Goal: Task Accomplishment & Management: Manage account settings

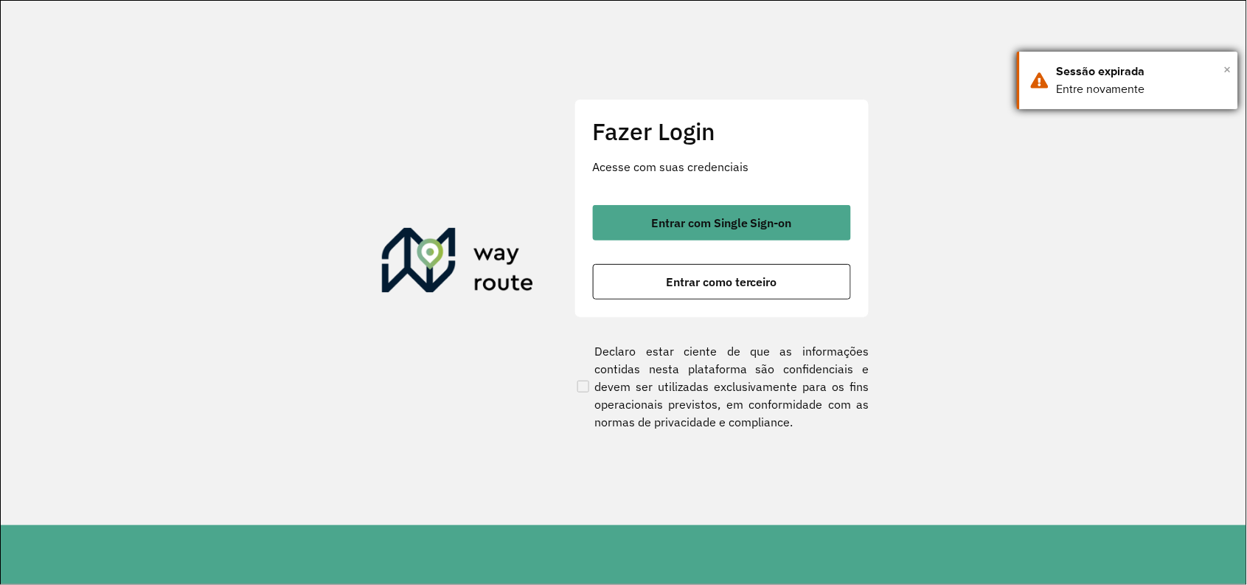
click at [1226, 68] on span "×" at bounding box center [1227, 69] width 7 height 22
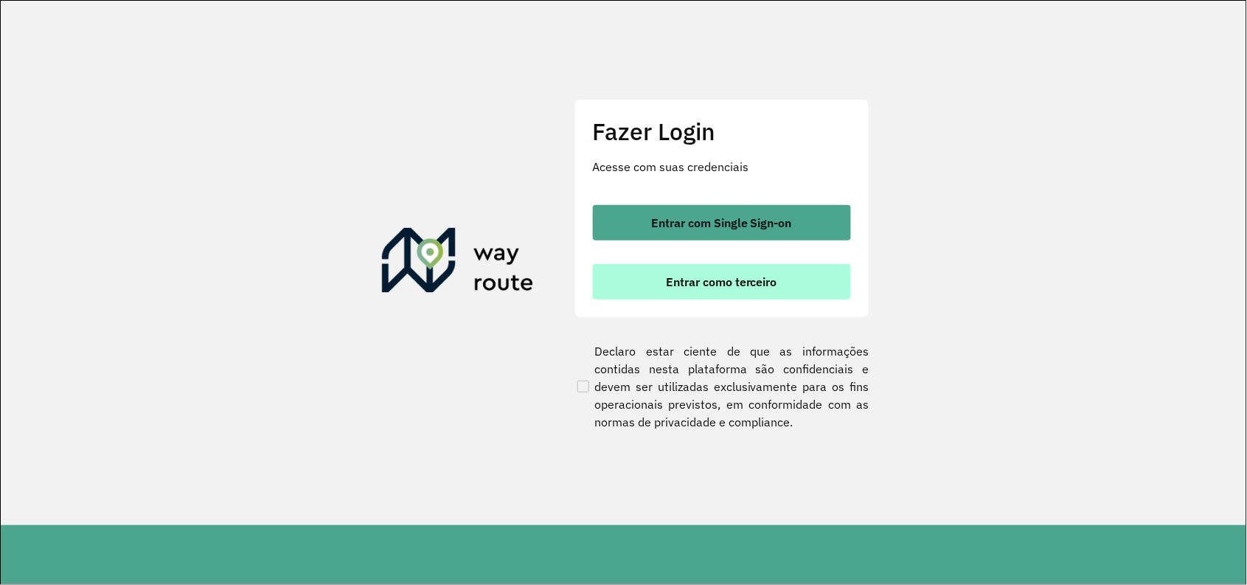
click at [742, 292] on button "Entrar como terceiro" at bounding box center [722, 281] width 258 height 35
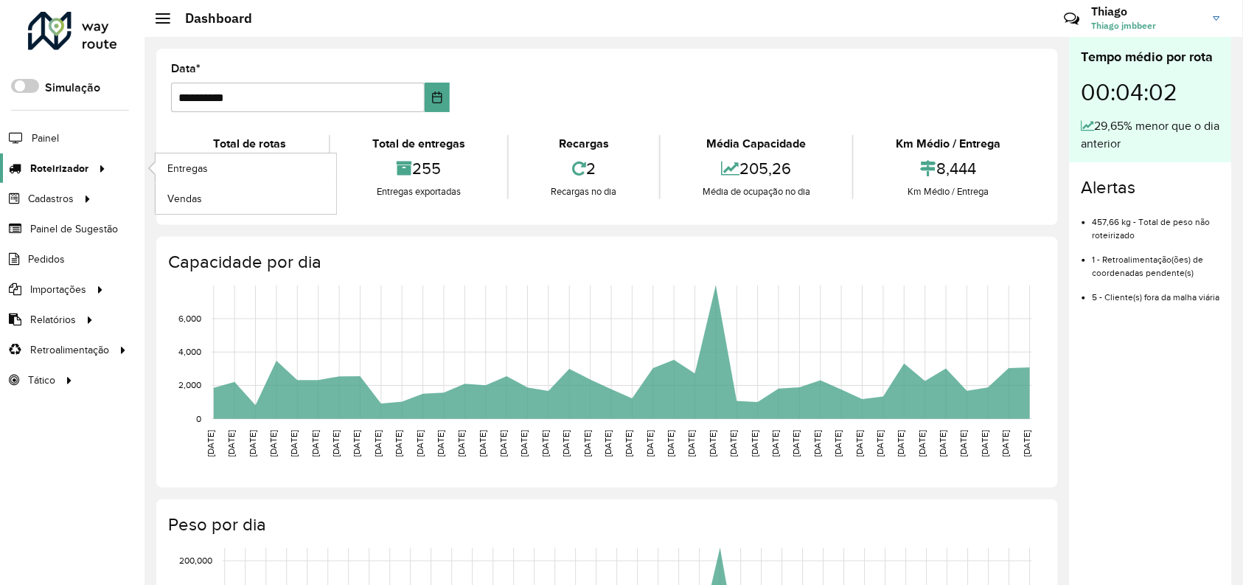
click at [82, 173] on span "Roteirizador" at bounding box center [59, 168] width 58 height 15
click at [234, 206] on link "Vendas" at bounding box center [246, 198] width 181 height 29
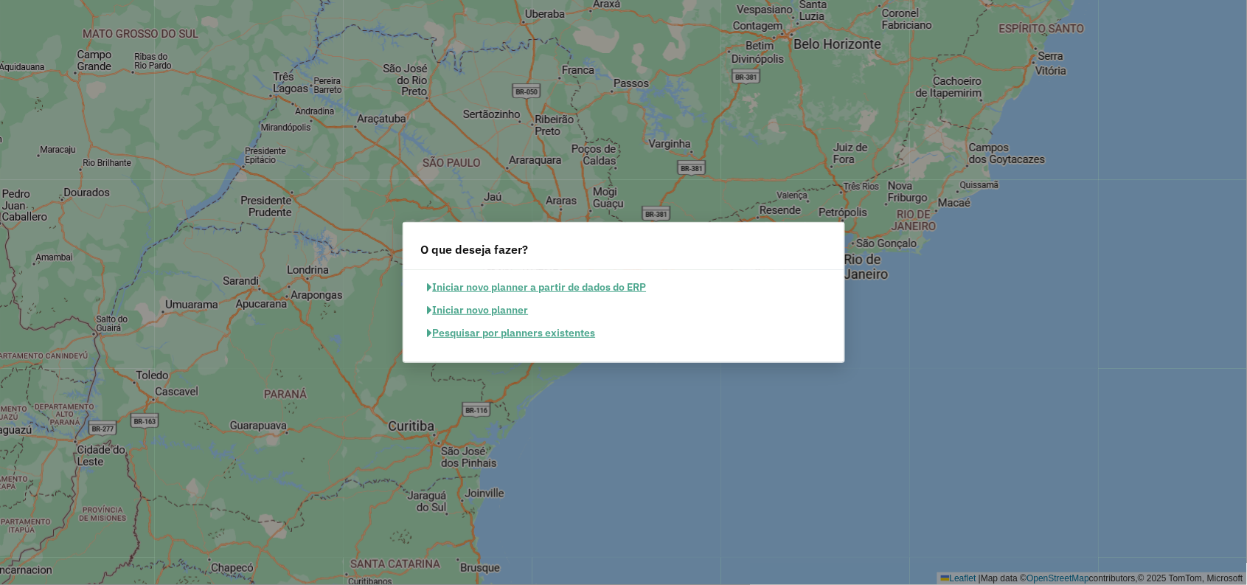
click at [534, 338] on button "Pesquisar por planners existentes" at bounding box center [511, 333] width 181 height 23
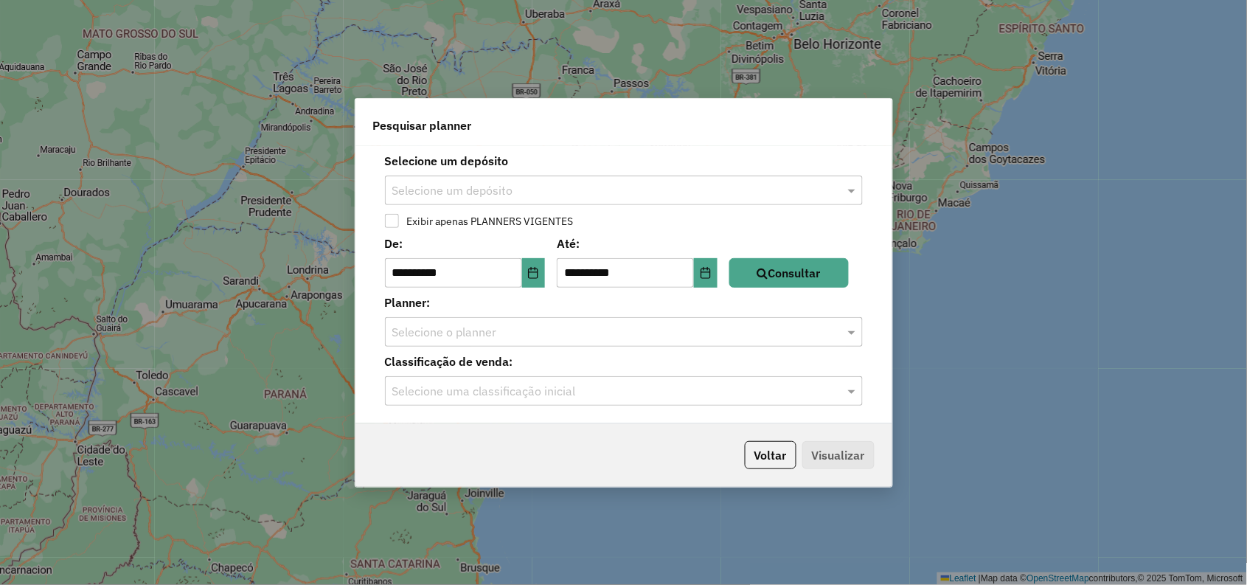
click at [591, 188] on input "text" at bounding box center [609, 191] width 434 height 18
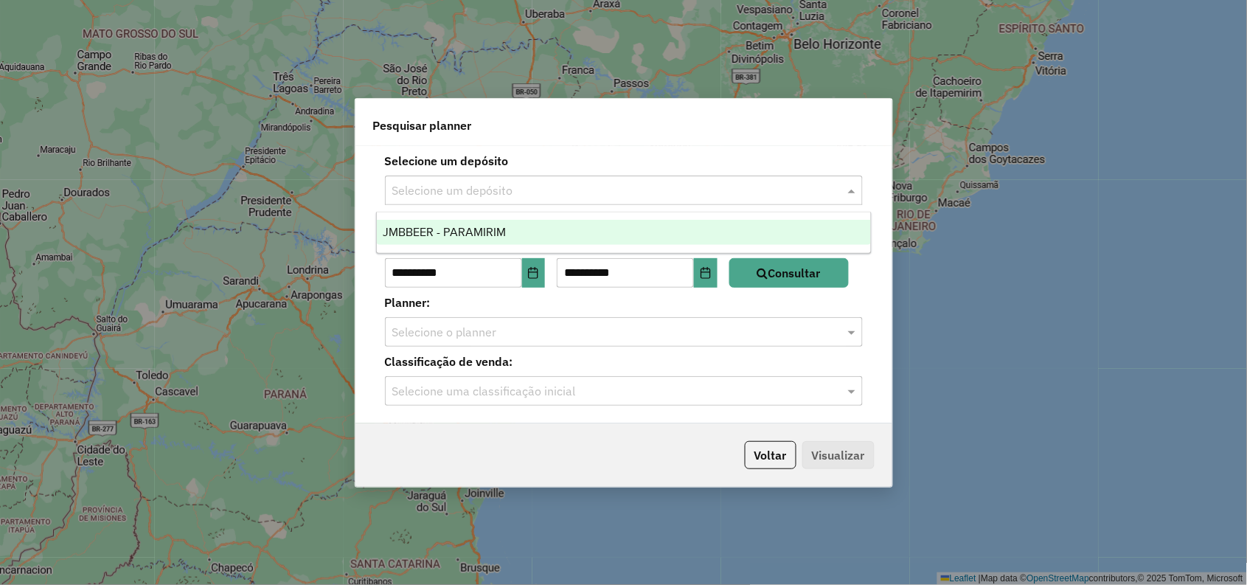
click at [586, 192] on input "text" at bounding box center [609, 191] width 434 height 18
click at [532, 240] on div "JMBBEER - PARAMIRIM" at bounding box center [624, 232] width 494 height 25
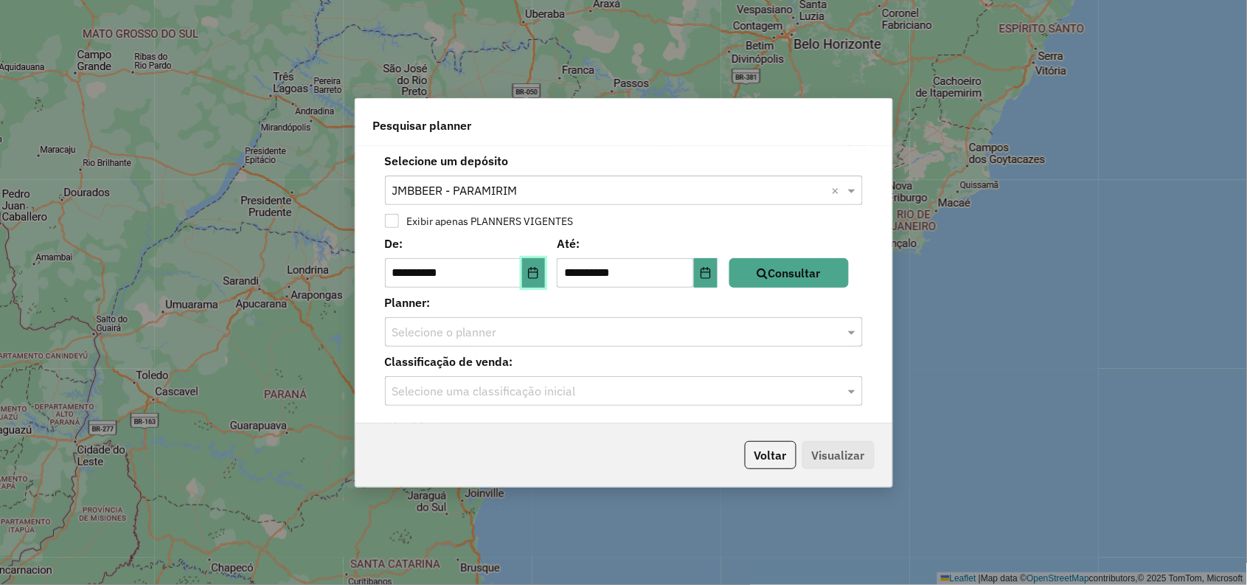
click at [535, 271] on icon "Choose Date" at bounding box center [533, 273] width 12 height 12
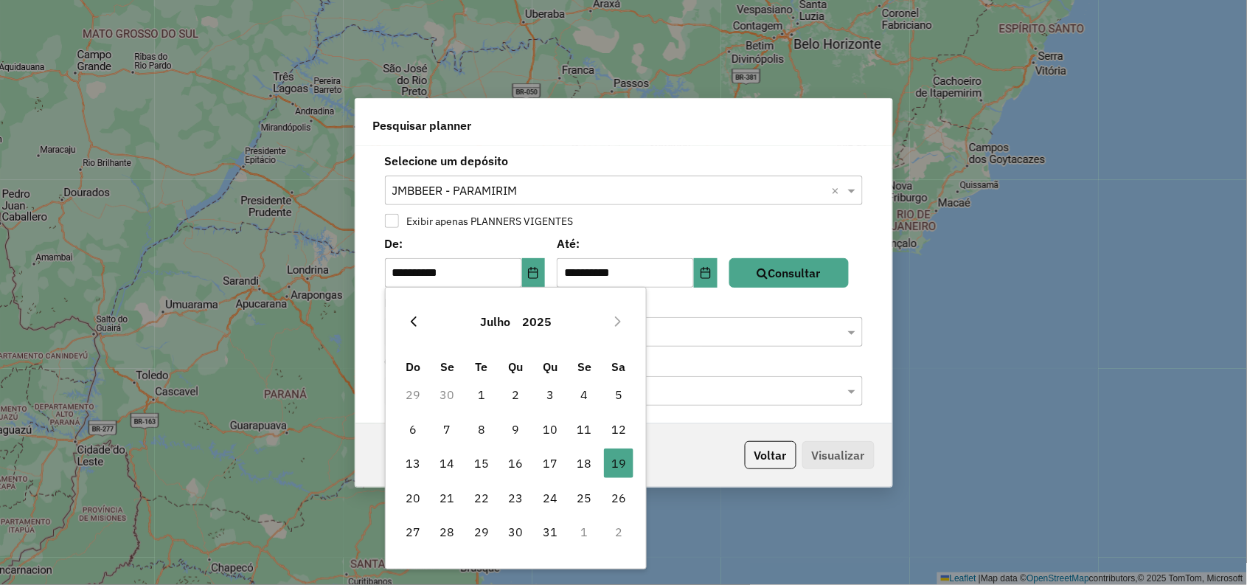
click at [416, 321] on icon "Previous Month" at bounding box center [414, 322] width 12 height 12
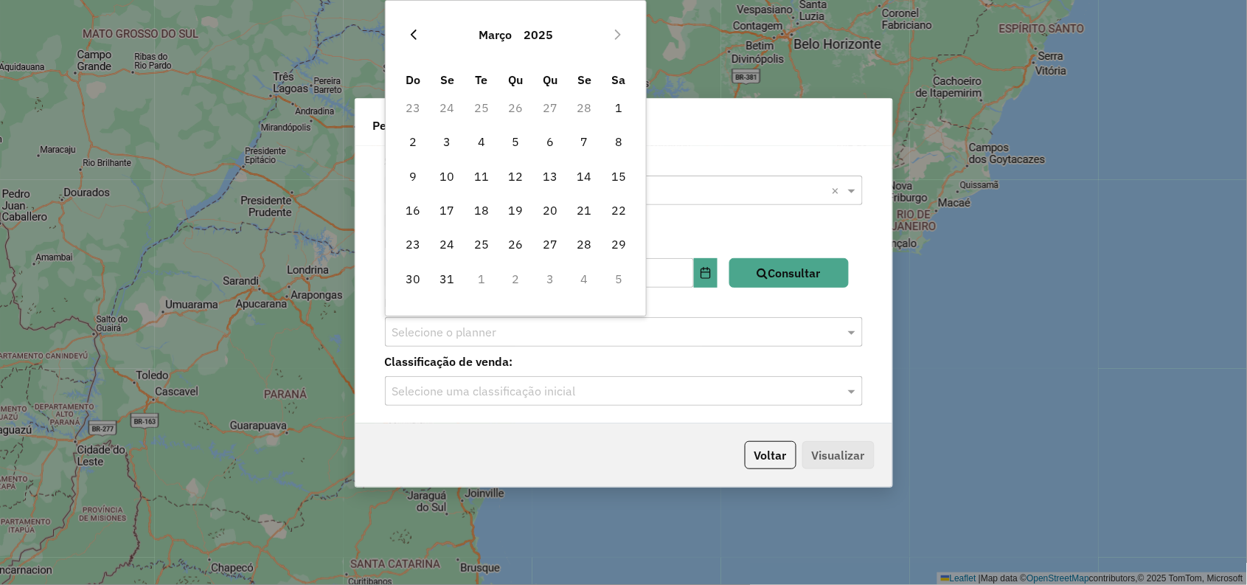
click at [417, 35] on icon "Previous Month" at bounding box center [414, 35] width 12 height 12
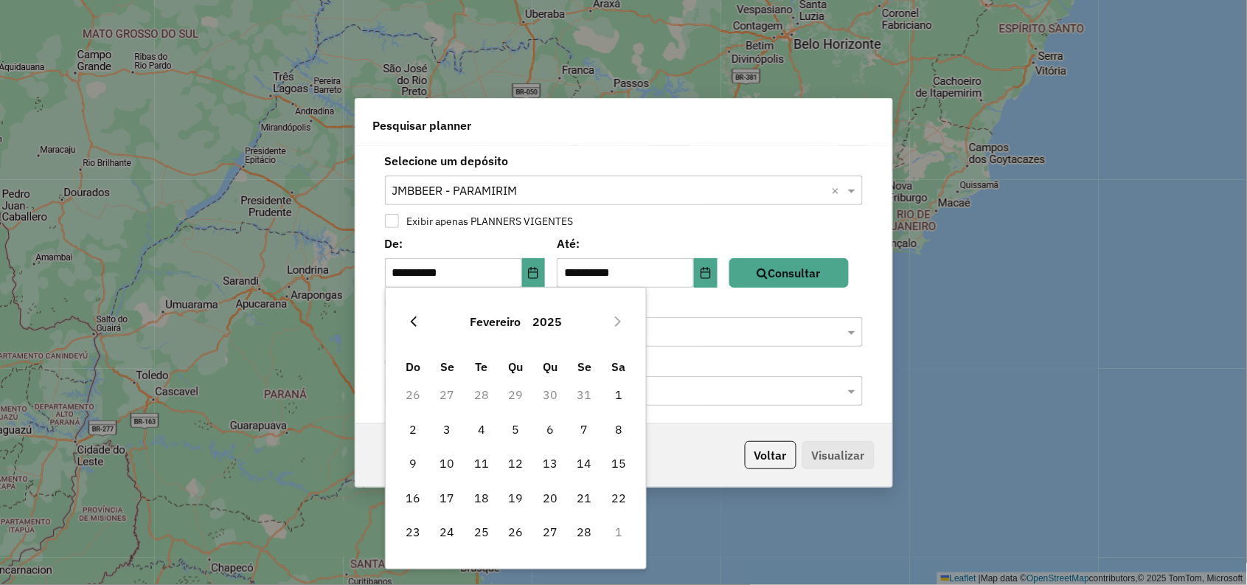
click at [417, 324] on icon "Previous Month" at bounding box center [414, 322] width 12 height 12
click at [515, 394] on span "1" at bounding box center [515, 394] width 29 height 29
type input "**********"
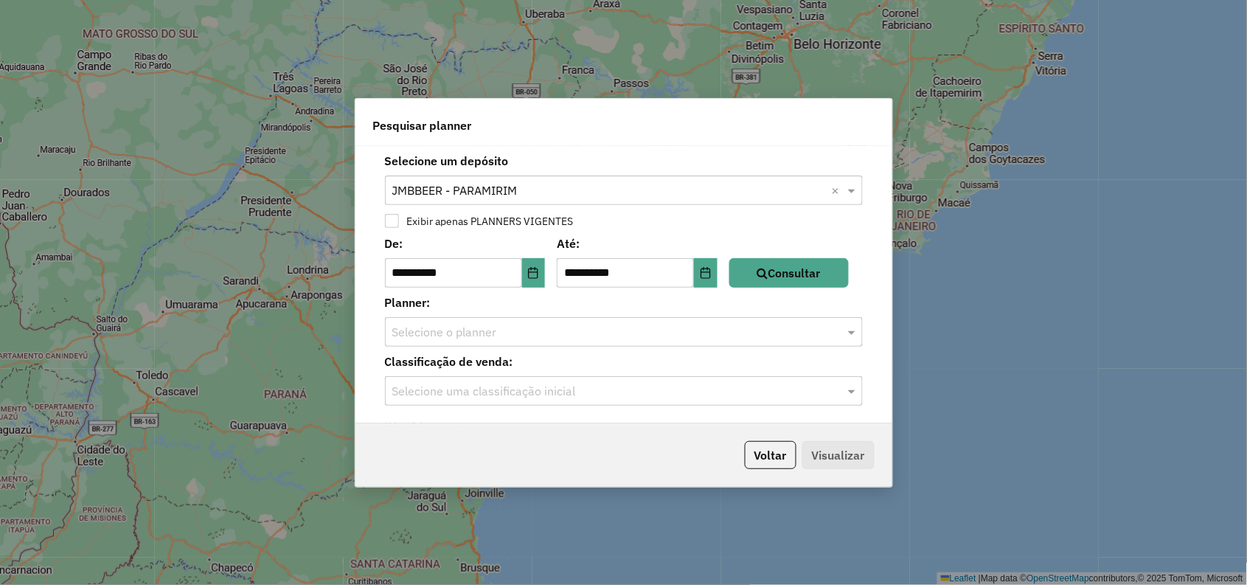
click at [847, 256] on div "**********" at bounding box center [623, 260] width 501 height 53
click at [799, 267] on button "Consultar" at bounding box center [788, 272] width 119 height 29
click at [593, 332] on input "text" at bounding box center [609, 333] width 434 height 18
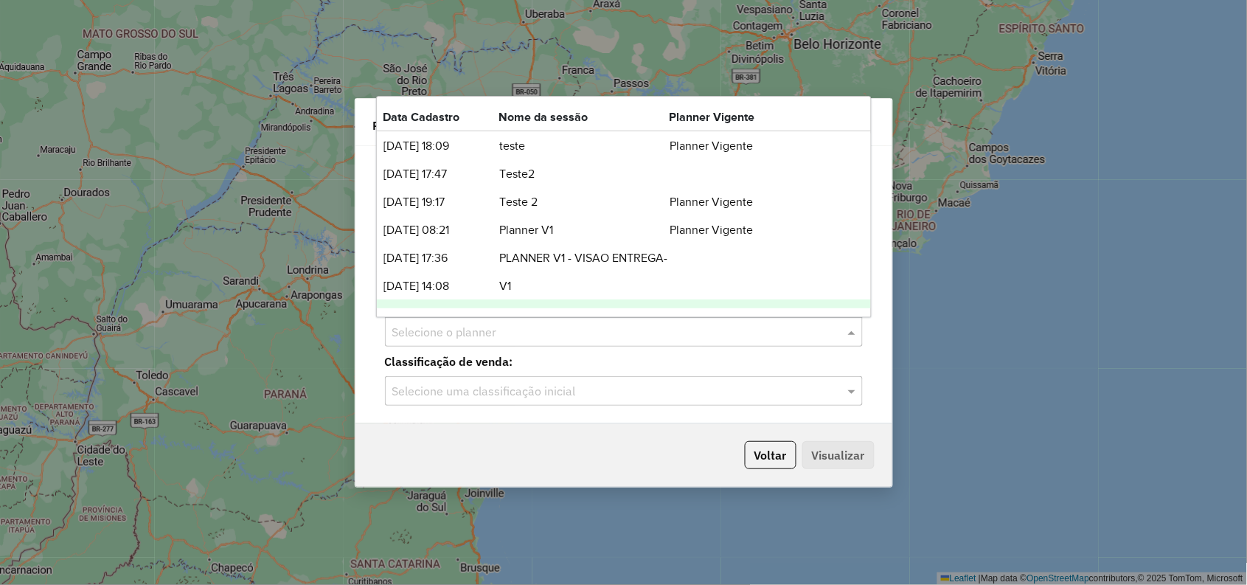
click at [682, 354] on label "Classificação de venda:" at bounding box center [624, 361] width 496 height 18
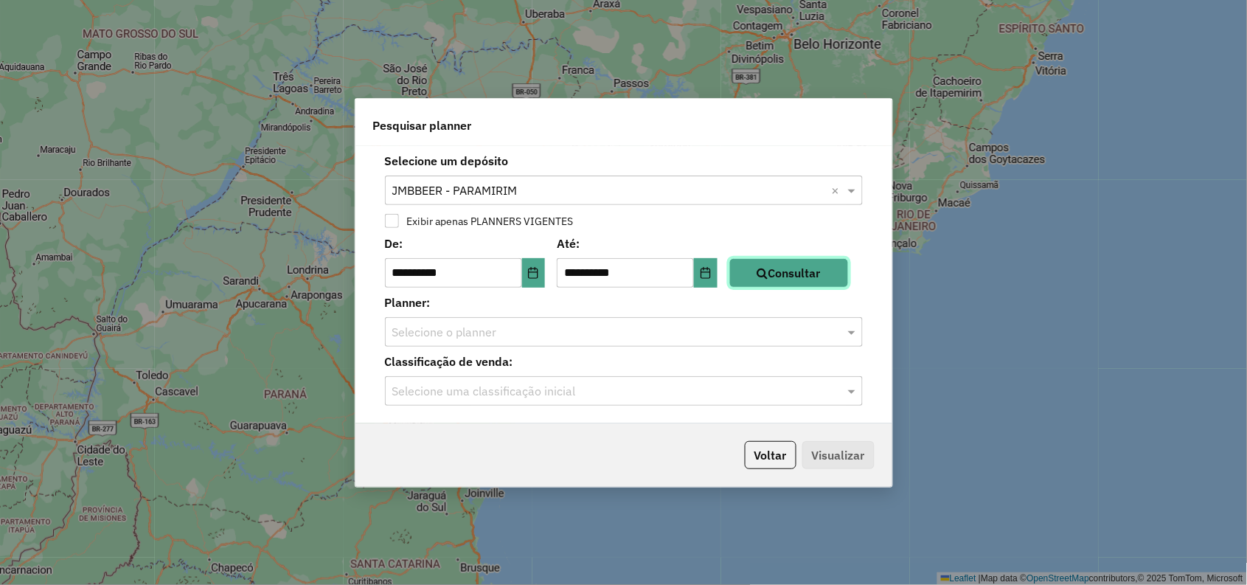
click at [762, 271] on button "Consultar" at bounding box center [788, 272] width 119 height 29
click at [692, 338] on input "text" at bounding box center [609, 333] width 434 height 18
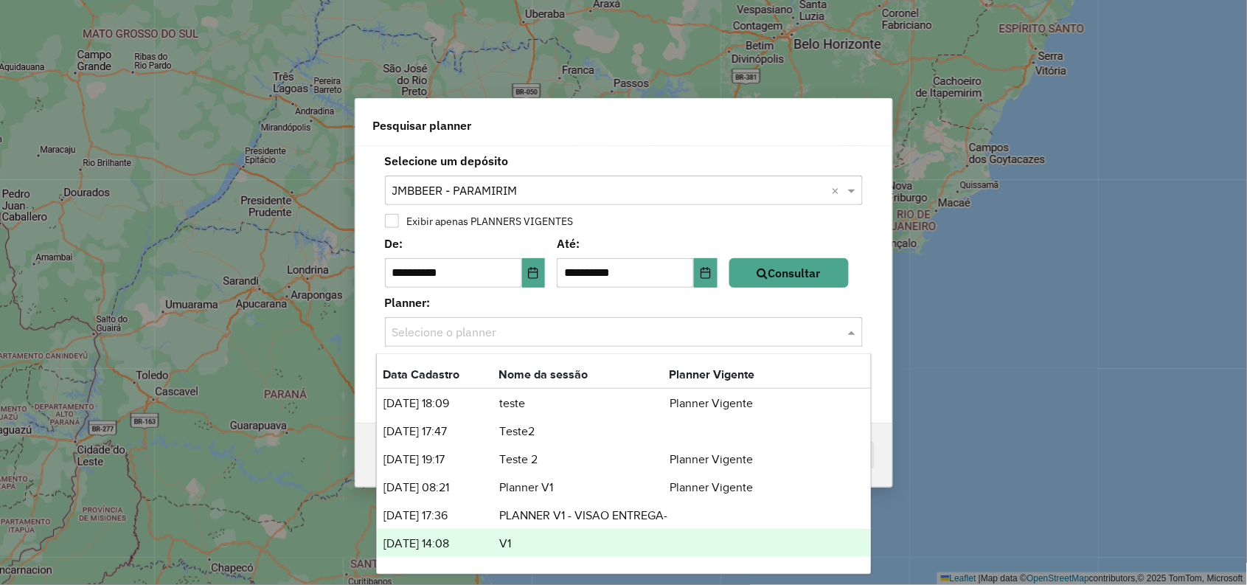
click at [510, 543] on td "V1" at bounding box center [583, 543] width 170 height 19
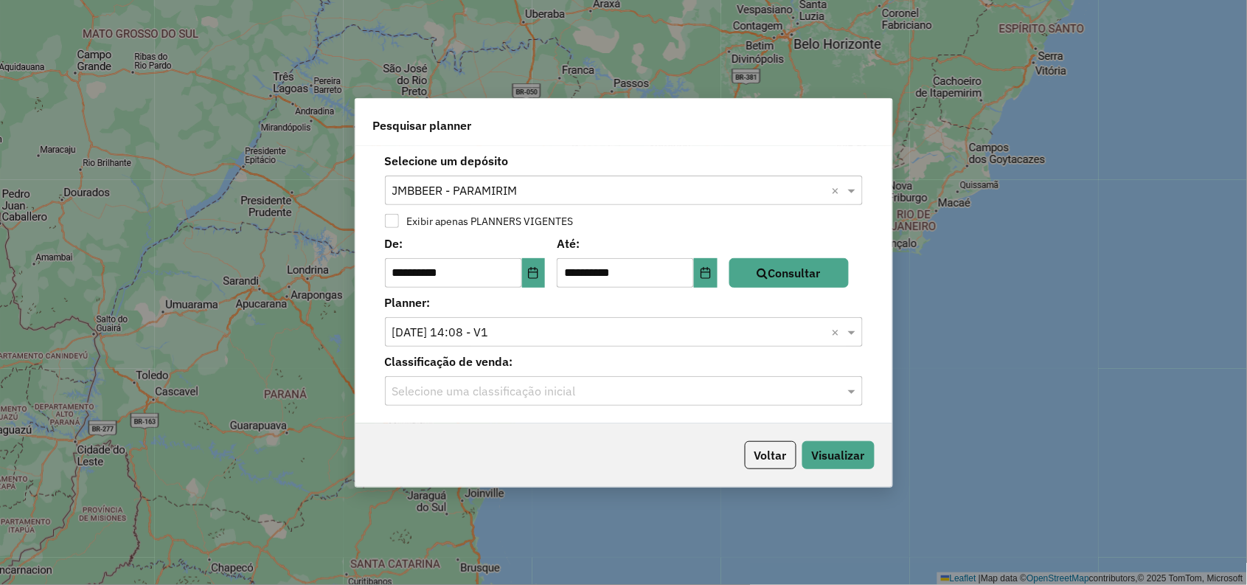
click at [643, 386] on input "text" at bounding box center [609, 392] width 434 height 18
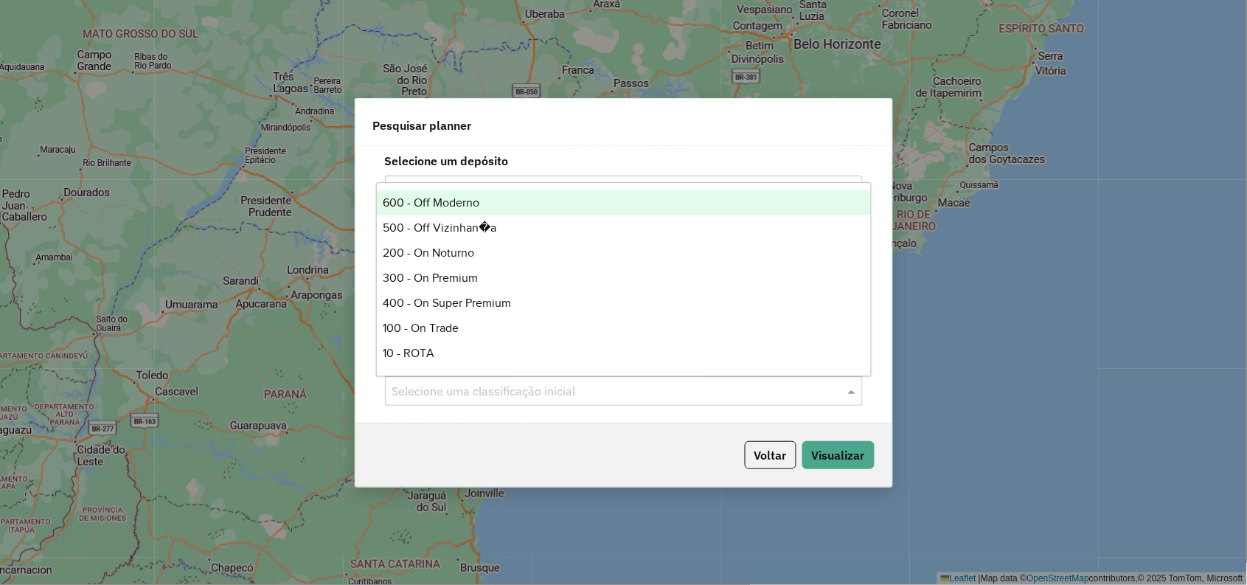
click at [643, 386] on input "text" at bounding box center [609, 392] width 434 height 18
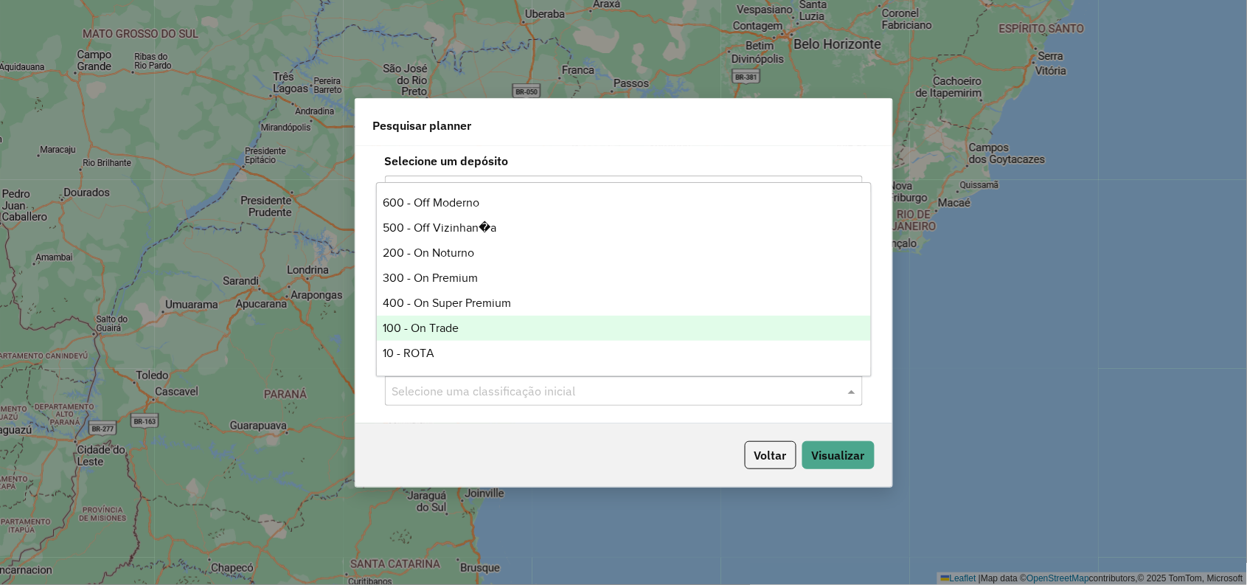
click at [512, 322] on div "100 - On Trade" at bounding box center [624, 328] width 494 height 25
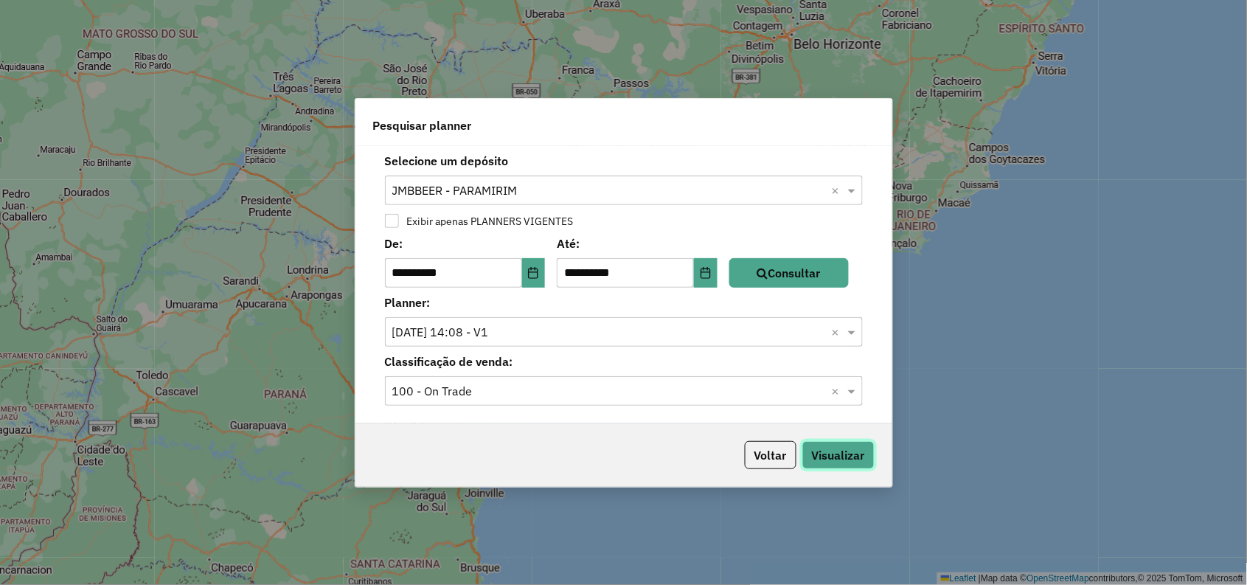
click at [844, 451] on button "Visualizar" at bounding box center [838, 455] width 72 height 28
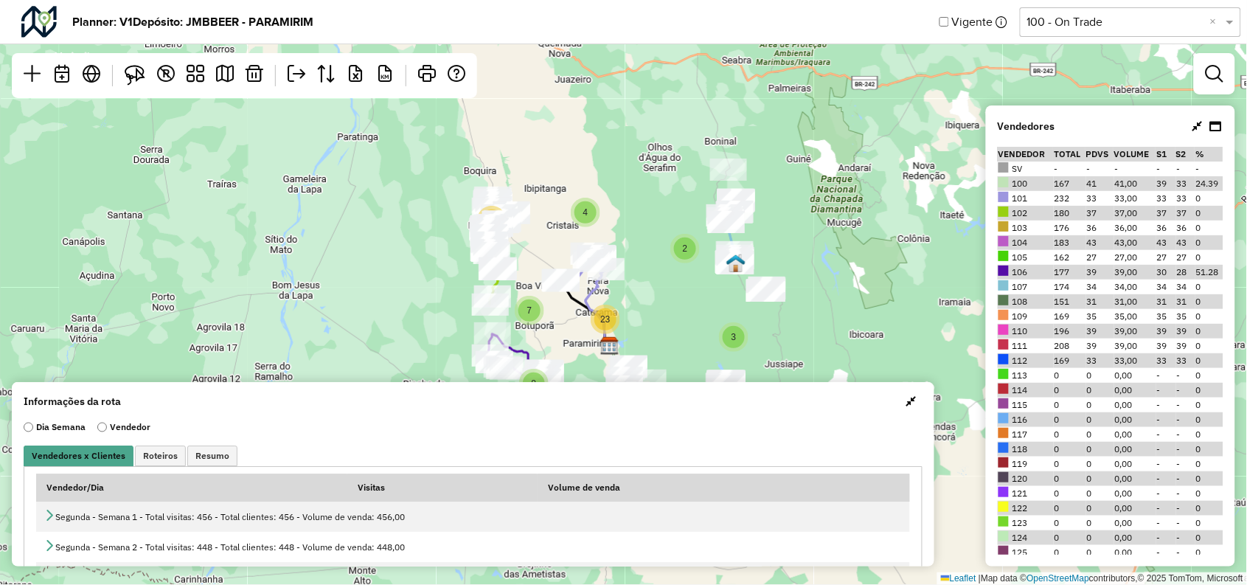
click at [908, 405] on span "button" at bounding box center [911, 401] width 10 height 12
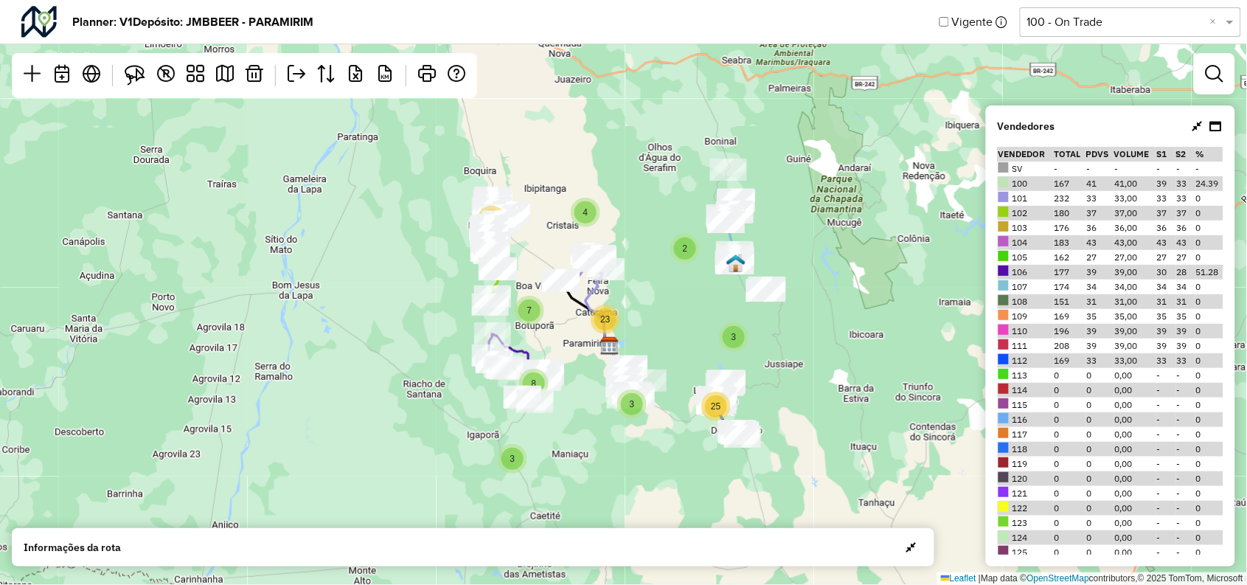
click at [784, 347] on div "4 20 3 2 8 7 23 3 3 25 Leaflet | Map data © OpenStreetMap contributors,© 2025 T…" at bounding box center [623, 292] width 1247 height 585
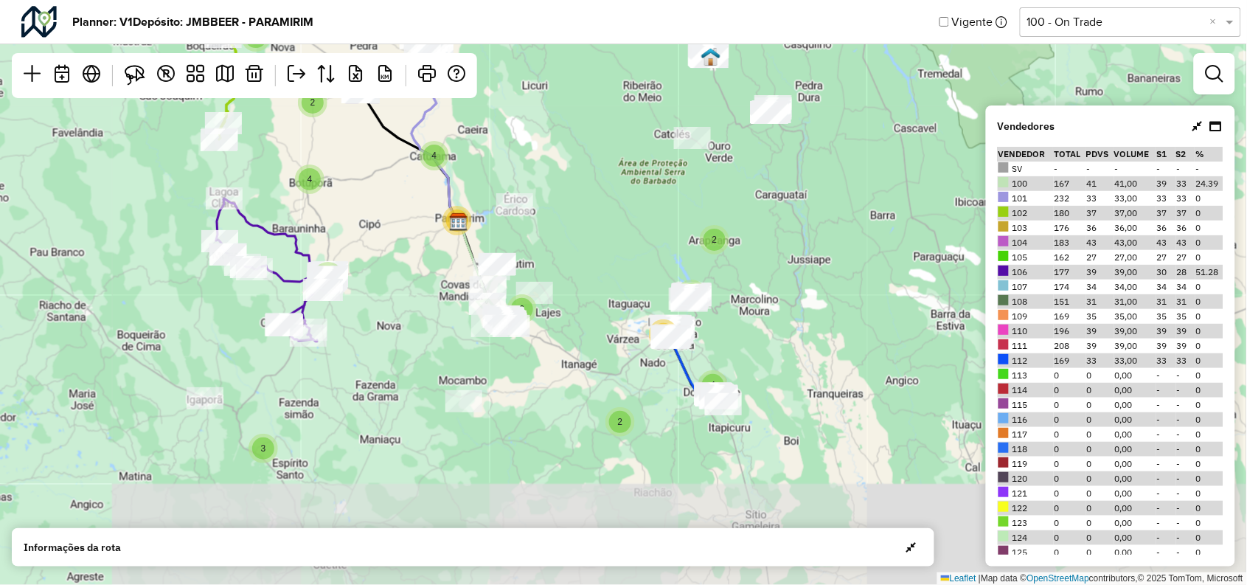
drag, startPoint x: 743, startPoint y: 373, endPoint x: 765, endPoint y: 252, distance: 123.1
click at [765, 252] on div "2 2 4 14 3 2 6 2 4 5 4 13 2 2 2 4 3 16 Leaflet | Map data © OpenStreetMap contr…" at bounding box center [623, 292] width 1247 height 585
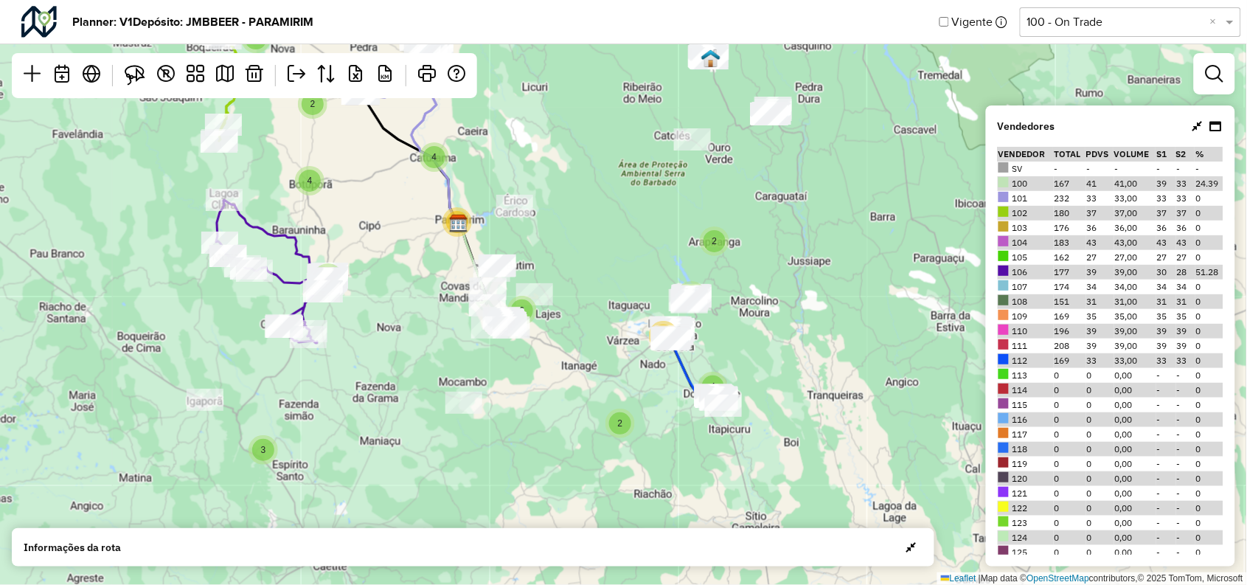
click at [716, 246] on span "2" at bounding box center [714, 241] width 5 height 10
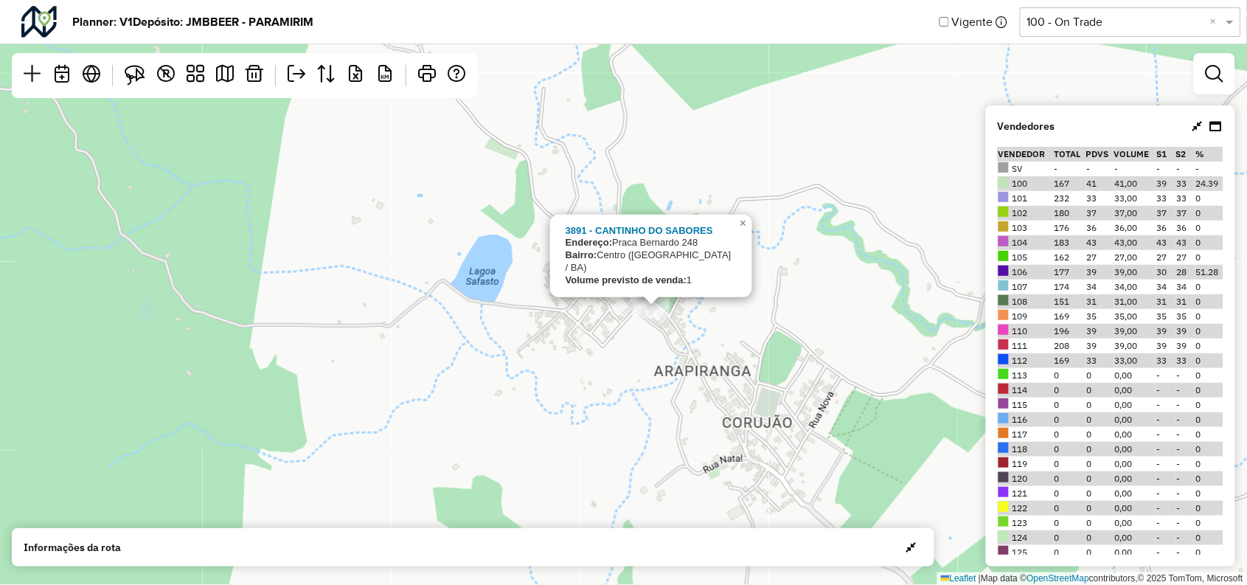
click at [565, 359] on div "3891 - CANTINHO DO SABORES Endereço: Praca Bernardo 248 Bairro: Centro (RIO DE …" at bounding box center [623, 292] width 1247 height 585
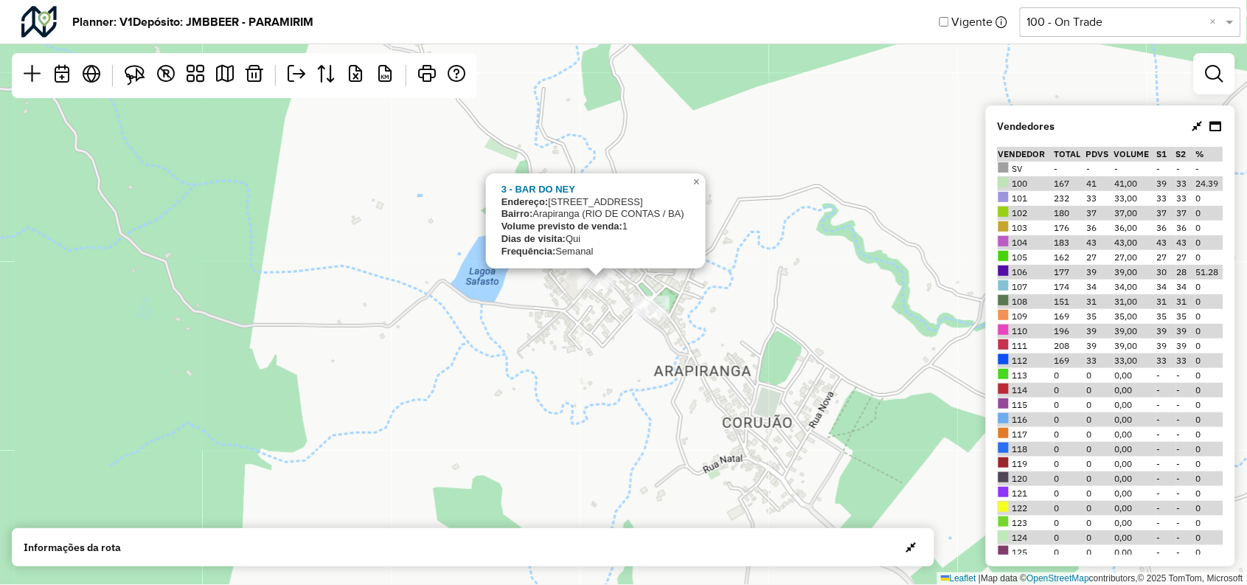
click at [848, 343] on div "3 - BAR DO NEY Endereço: RUA ARAPIRANGA 15 Bairro: Arapiranga (RIO DE CONTAS / …" at bounding box center [623, 292] width 1247 height 585
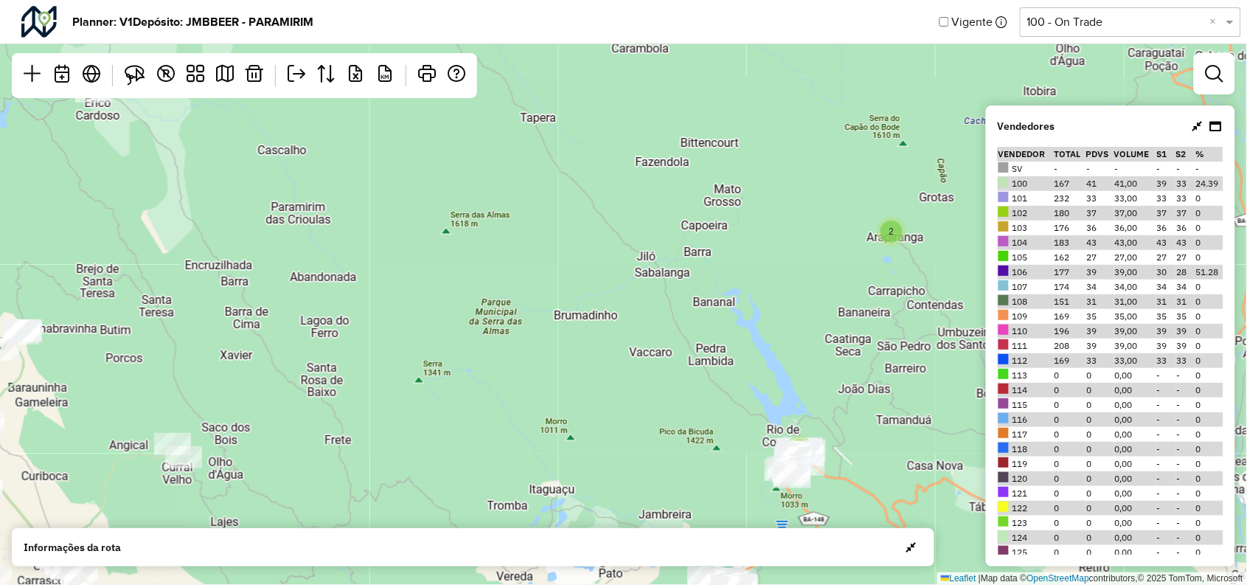
drag, startPoint x: 669, startPoint y: 286, endPoint x: 750, endPoint y: 255, distance: 86.8
click at [750, 255] on div "2 6 2 3 5 4 13 2 3 3 13 Leaflet | Map data © OpenStreetMap contributors,© 2025 …" at bounding box center [623, 292] width 1247 height 585
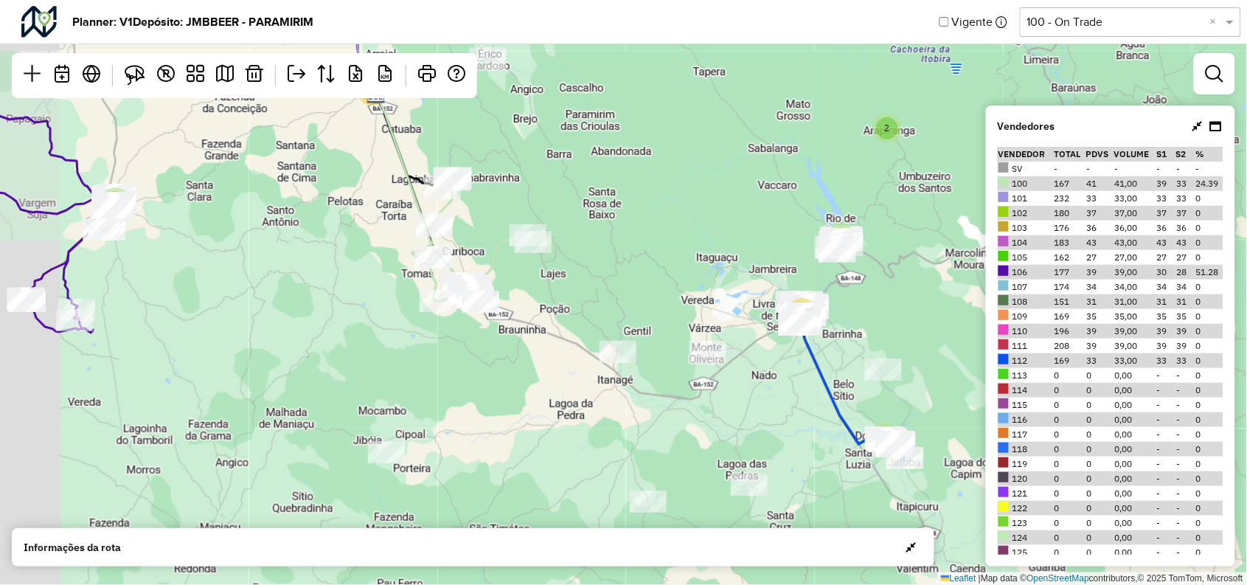
drag, startPoint x: 648, startPoint y: 394, endPoint x: 751, endPoint y: 260, distance: 168.9
click at [751, 260] on div "2 2 2 14 3 2 6 2 4 5 4 13 2 3 3 14 Leaflet | Map data © OpenStreetMap contribut…" at bounding box center [623, 292] width 1247 height 585
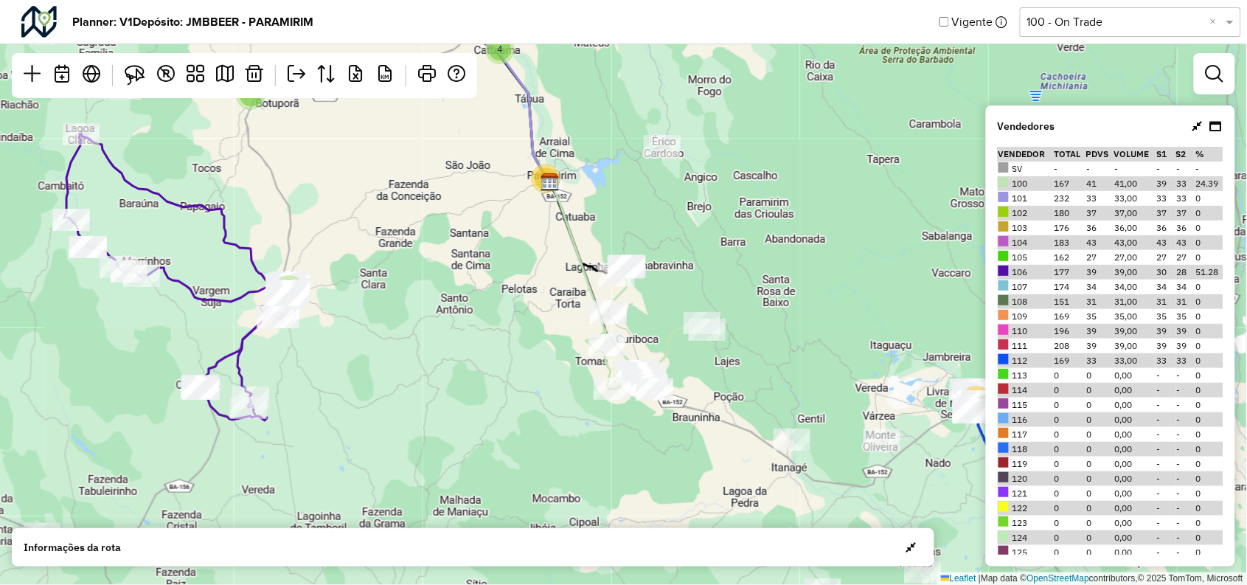
drag, startPoint x: 548, startPoint y: 291, endPoint x: 719, endPoint y: 381, distance: 193.6
click at [719, 381] on div "2 2 14 3 2 6 2 4 5 4 13 2 3 3 14 Leaflet | Map data © OpenStreetMap contributor…" at bounding box center [623, 292] width 1247 height 585
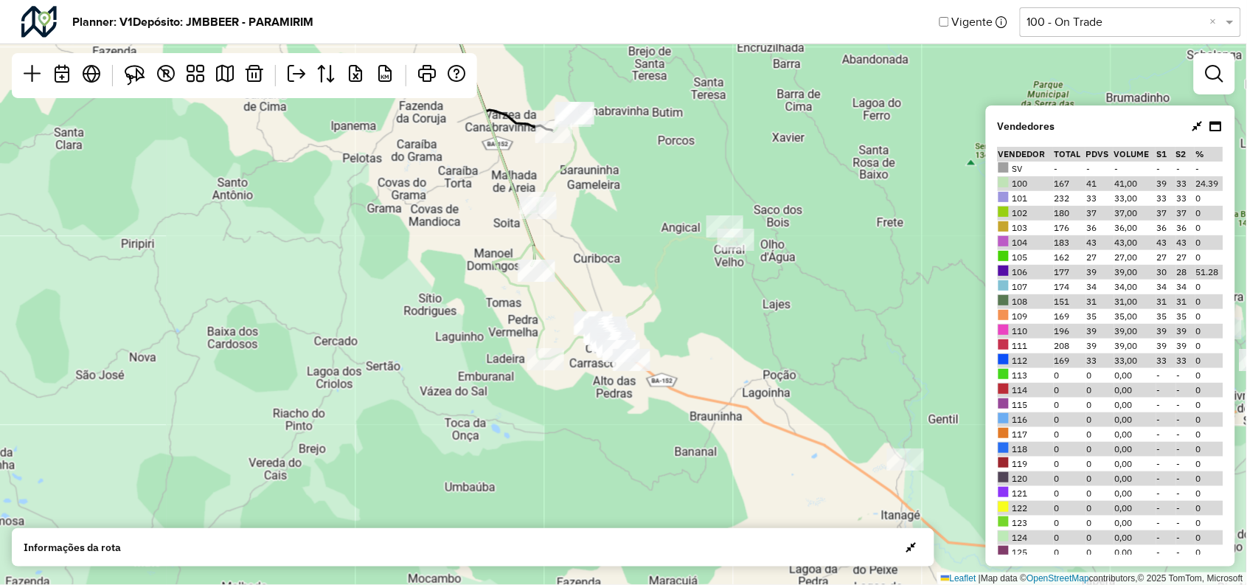
drag, startPoint x: 653, startPoint y: 335, endPoint x: 715, endPoint y: 297, distance: 71.8
click at [715, 297] on div "2 6 2 3 4 13 2 3 3 13 Leaflet | Map data © OpenStreetMap contributors,© 2025 To…" at bounding box center [623, 292] width 1247 height 585
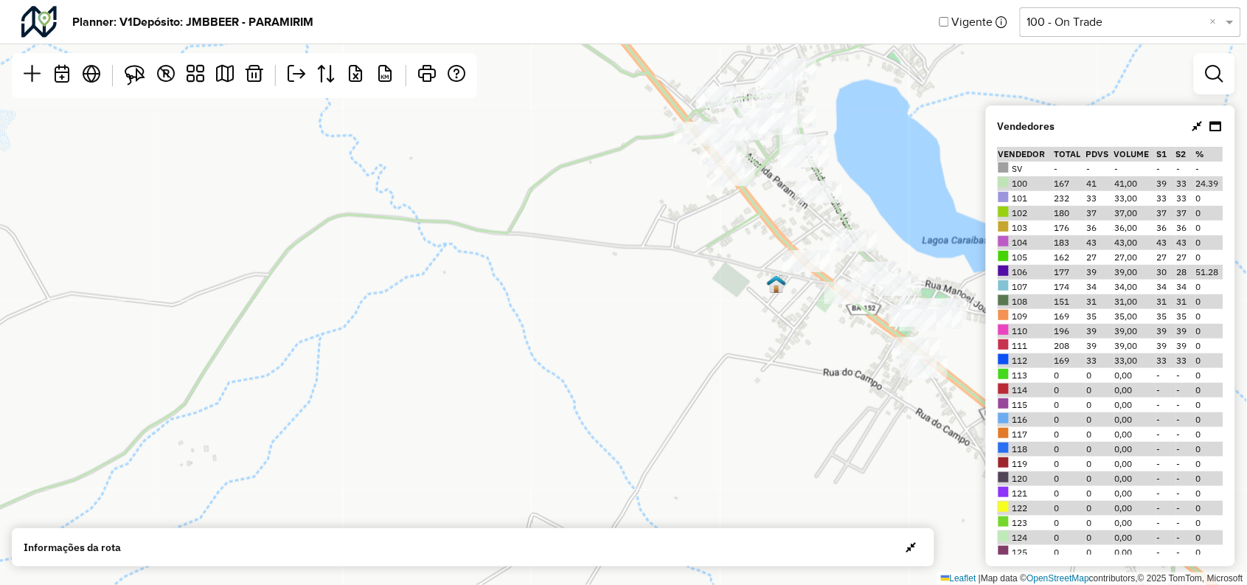
drag, startPoint x: 768, startPoint y: 291, endPoint x: 639, endPoint y: 304, distance: 130.5
click at [642, 304] on div "Leaflet | Map data © OpenStreetMap contributors,© 2025 TomTom, Microsoft" at bounding box center [623, 292] width 1247 height 585
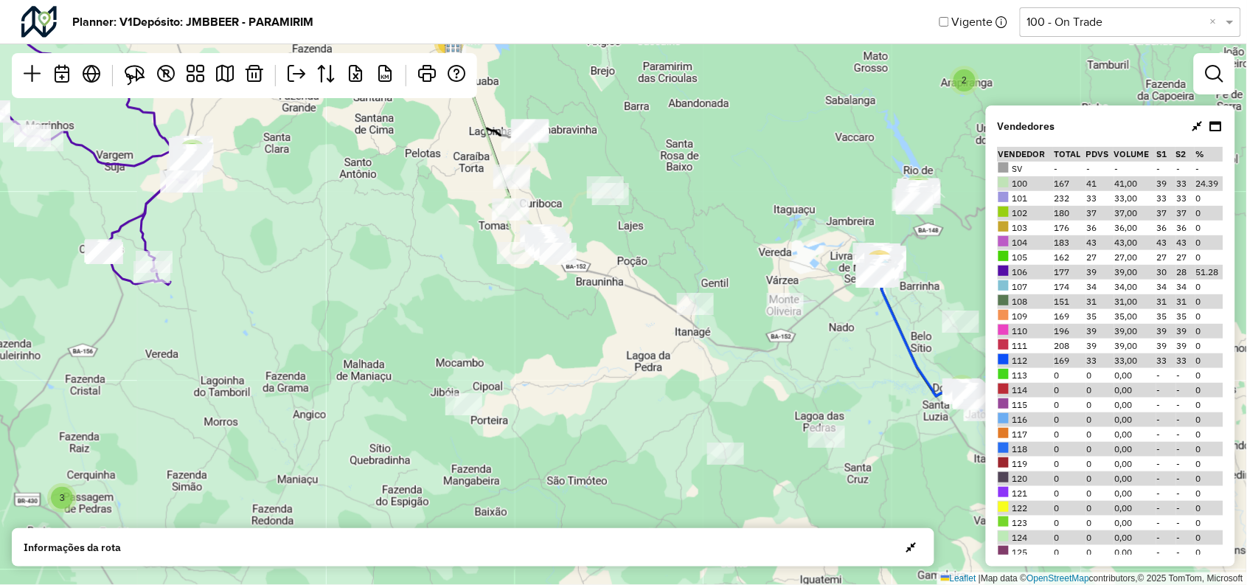
drag, startPoint x: 543, startPoint y: 431, endPoint x: 523, endPoint y: 386, distance: 49.9
click at [523, 386] on div "2 2 14 3 2 6 2 4 5 4 13 2 3 3 14 Leaflet | Map data © OpenStreetMap contributor…" at bounding box center [623, 292] width 1247 height 585
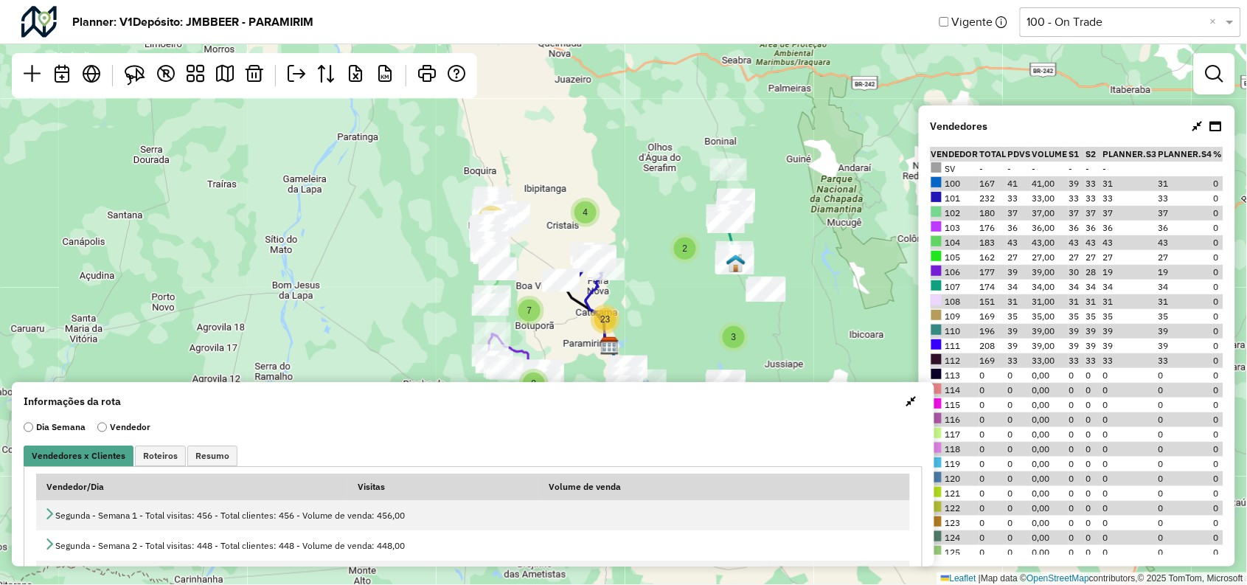
click at [1198, 125] on icon at bounding box center [1197, 126] width 10 height 12
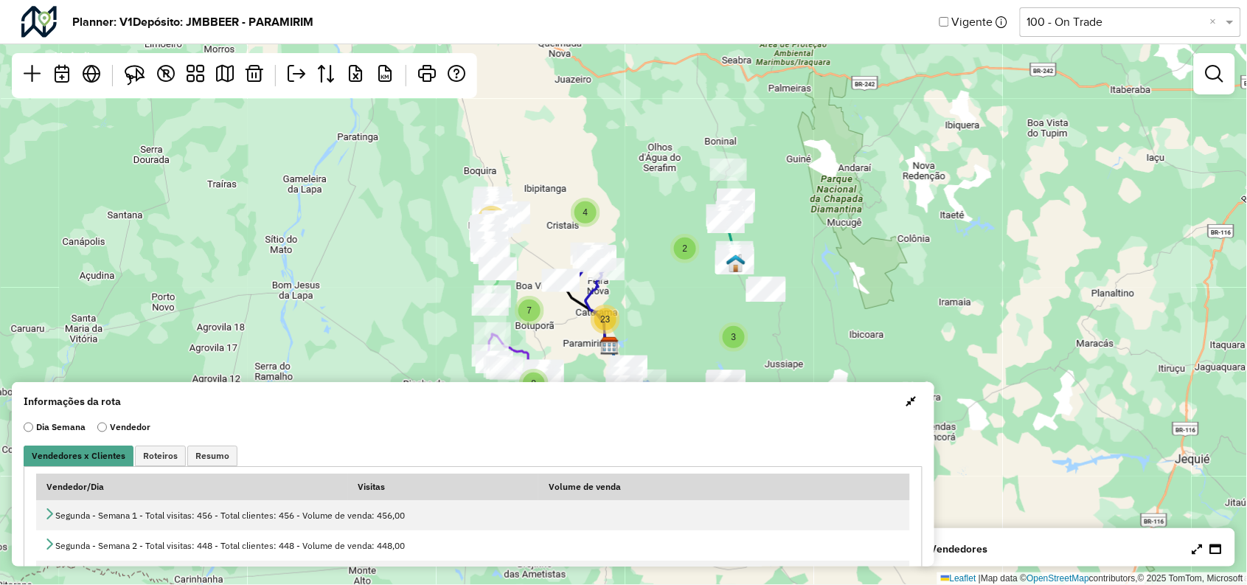
click at [907, 399] on span "button" at bounding box center [911, 401] width 10 height 12
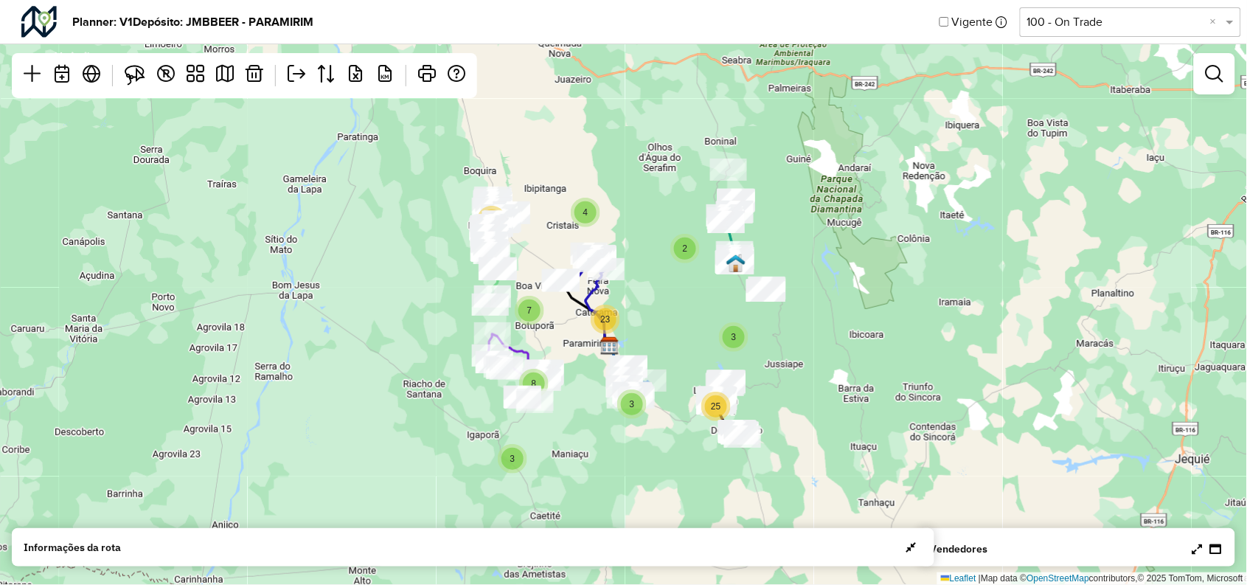
click at [39, 16] on img at bounding box center [38, 22] width 35 height 32
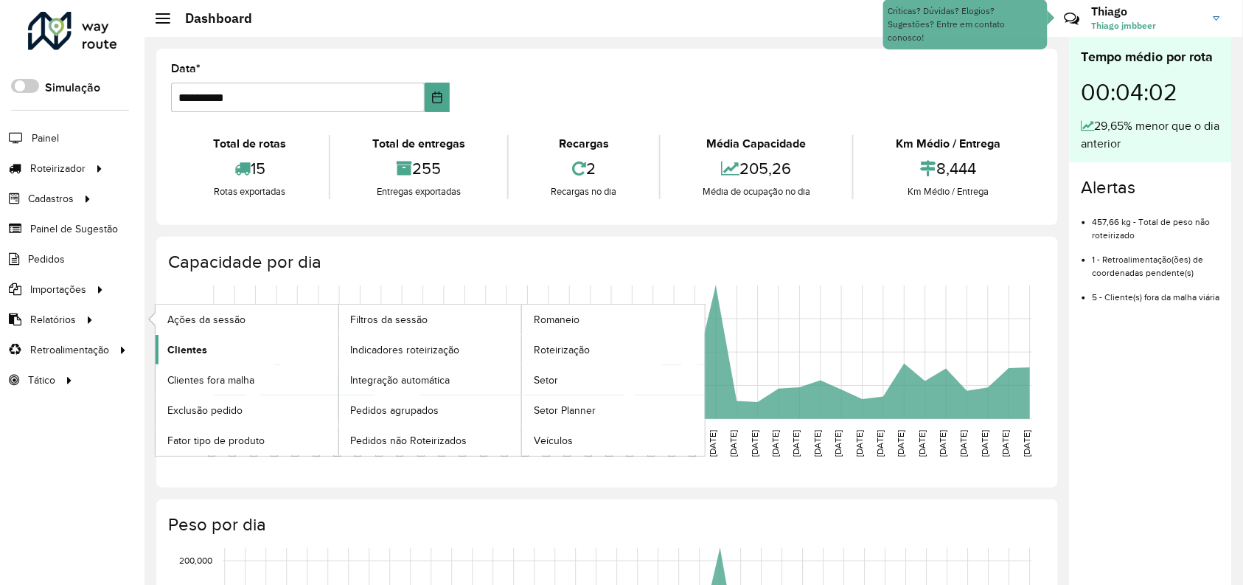
click at [190, 341] on link "Clientes" at bounding box center [247, 349] width 183 height 29
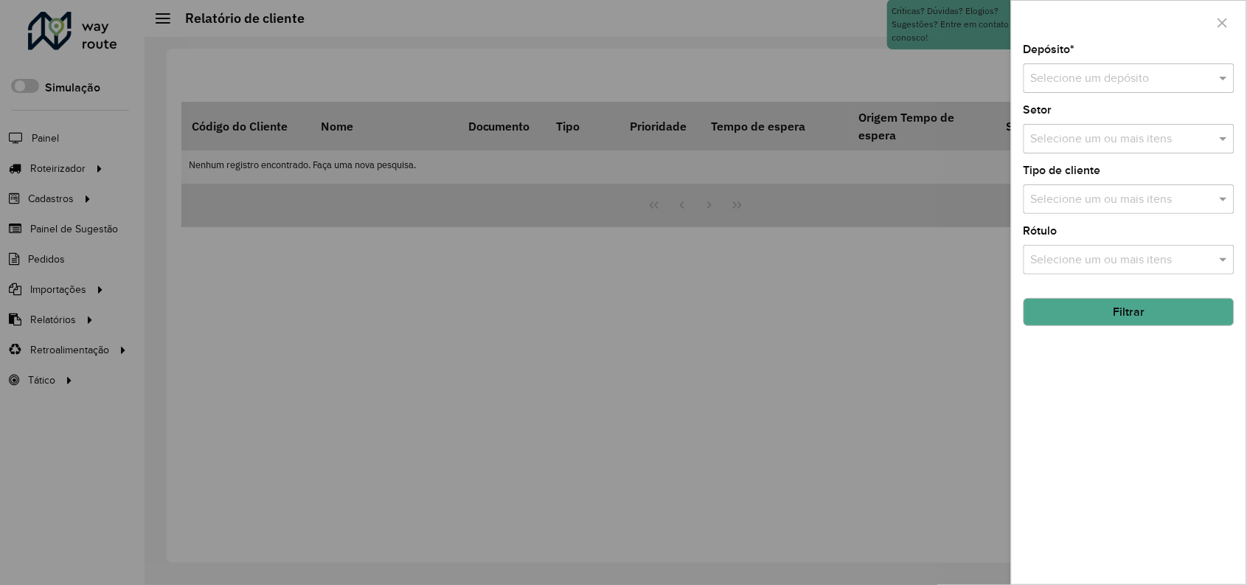
click at [1122, 128] on div "Selecione um ou mais itens" at bounding box center [1129, 138] width 211 height 29
click at [1223, 29] on button "button" at bounding box center [1223, 23] width 24 height 24
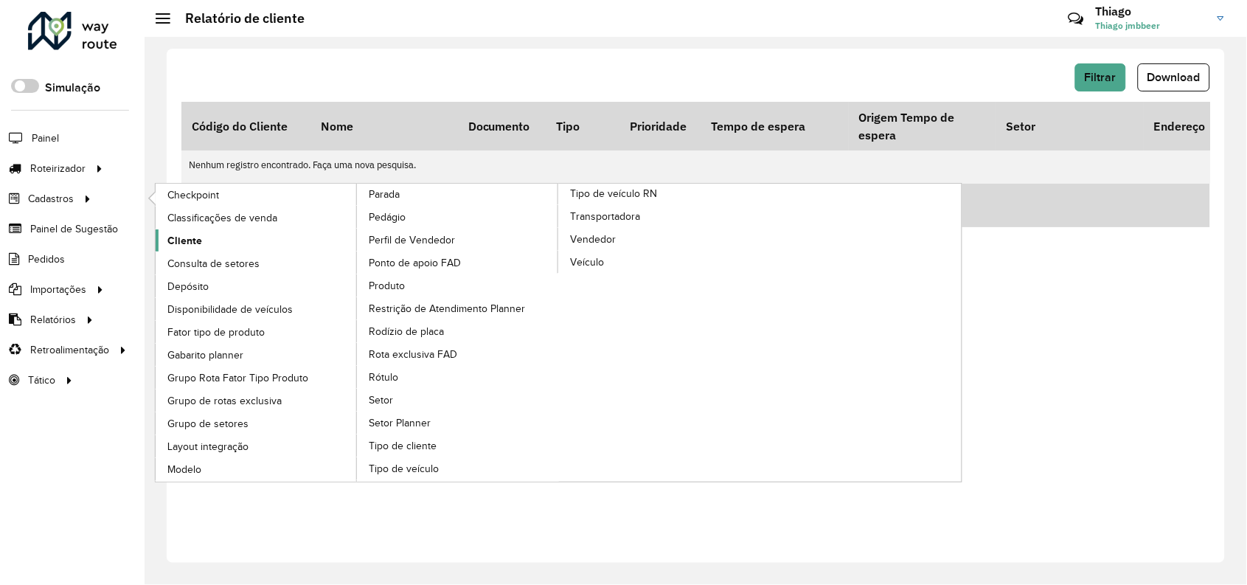
click at [190, 243] on span "Cliente" at bounding box center [184, 240] width 35 height 15
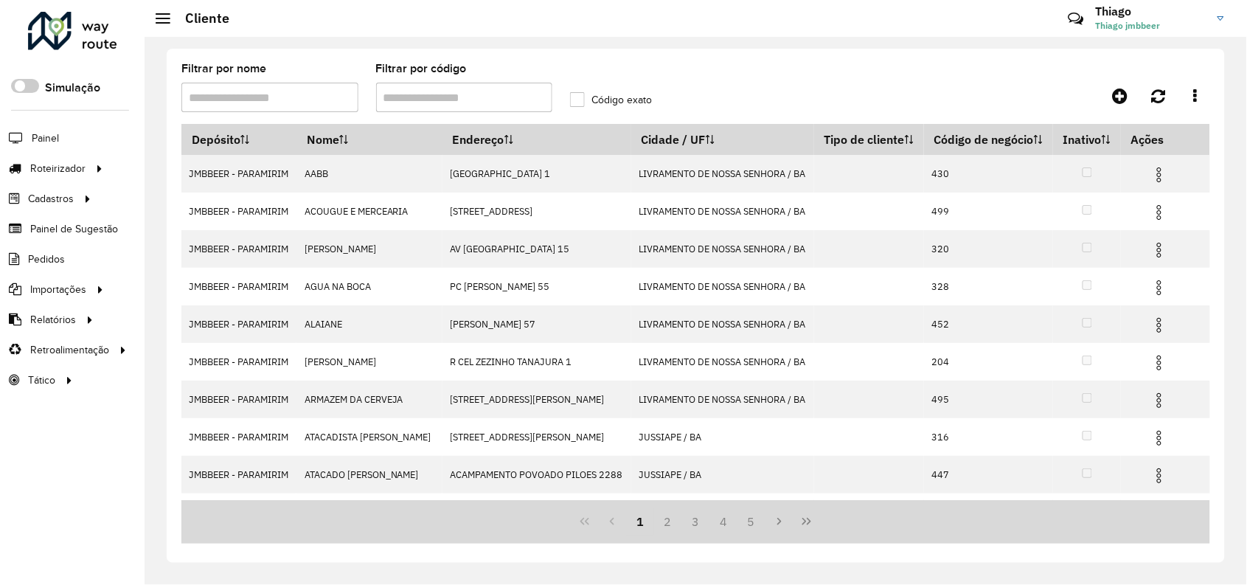
click at [419, 108] on input "Filtrar por código" at bounding box center [464, 97] width 177 height 29
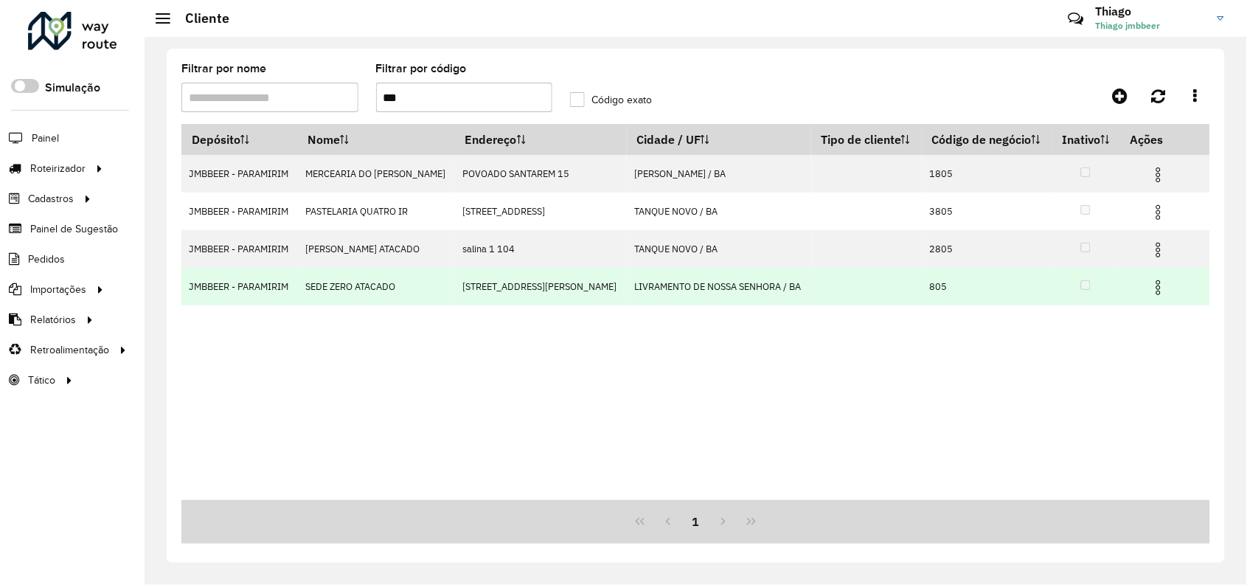
type input "***"
click at [1146, 291] on td at bounding box center [1164, 286] width 88 height 37
click at [1160, 290] on img at bounding box center [1159, 288] width 18 height 18
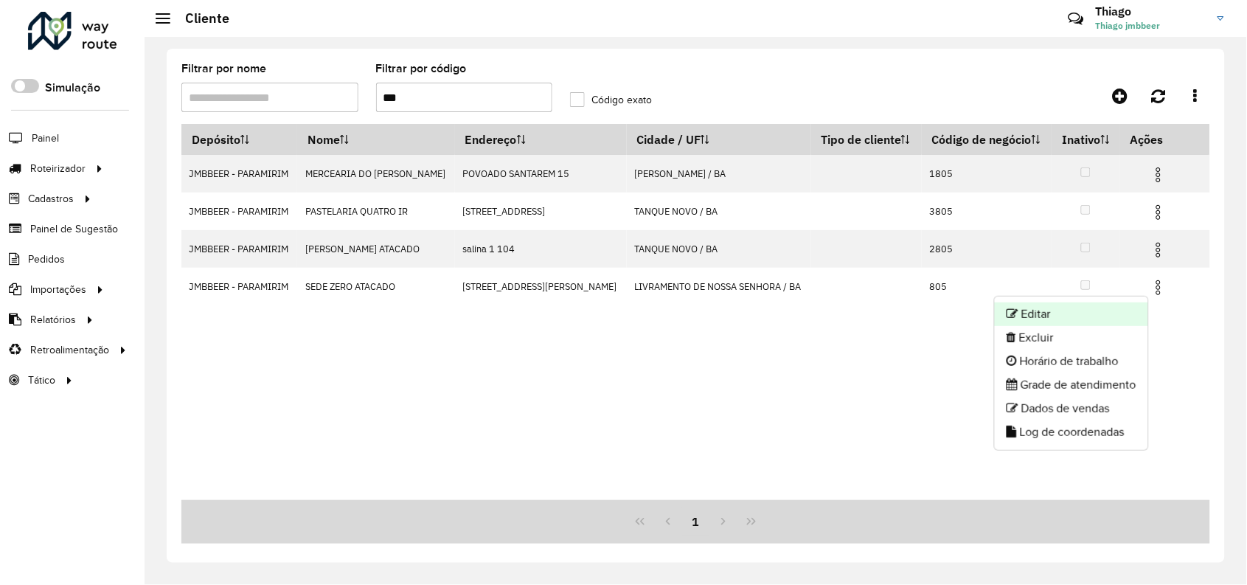
click at [1059, 311] on li "Editar" at bounding box center [1071, 314] width 153 height 24
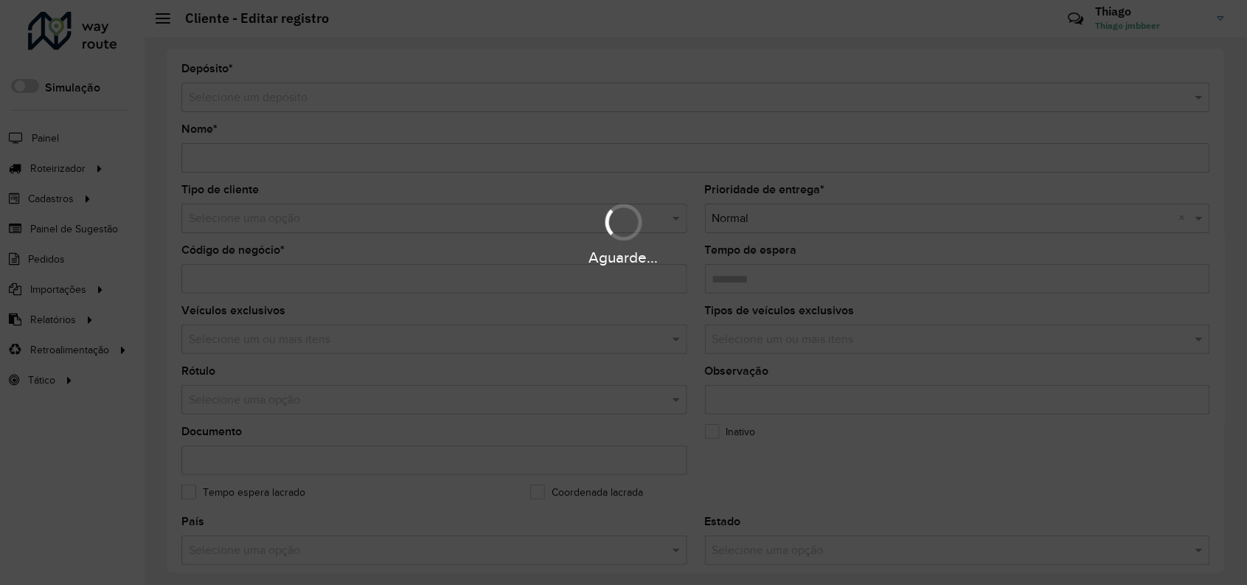
type input "**********"
type input "***"
type input "********"
type input "**********"
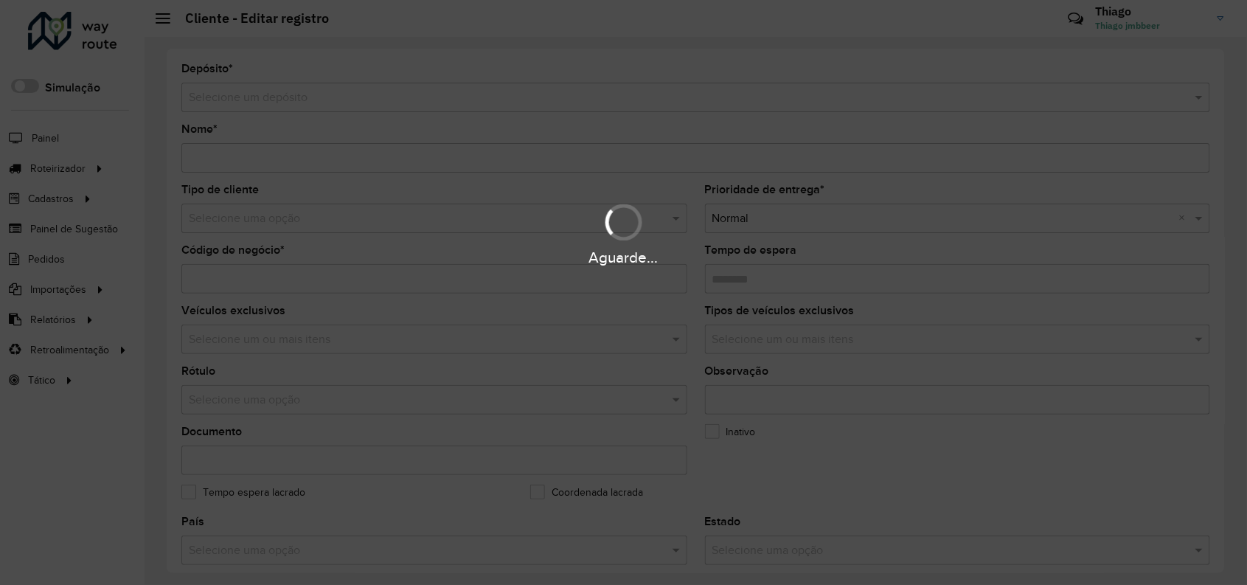
type input "**********"
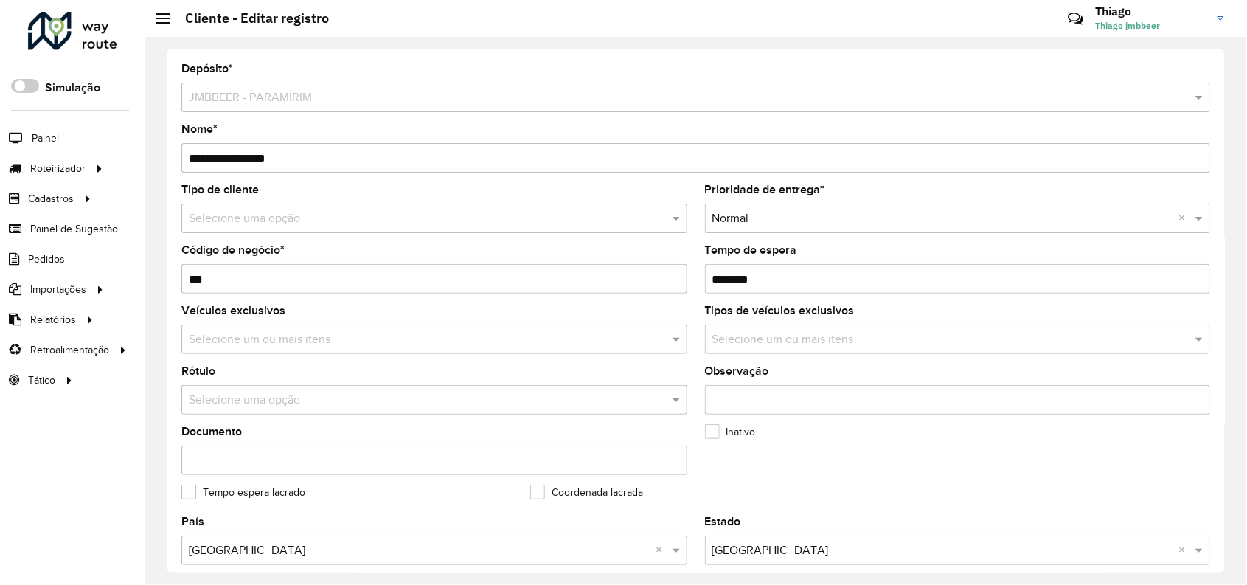
click at [1015, 327] on div "Selecione um ou mais itens" at bounding box center [958, 338] width 506 height 29
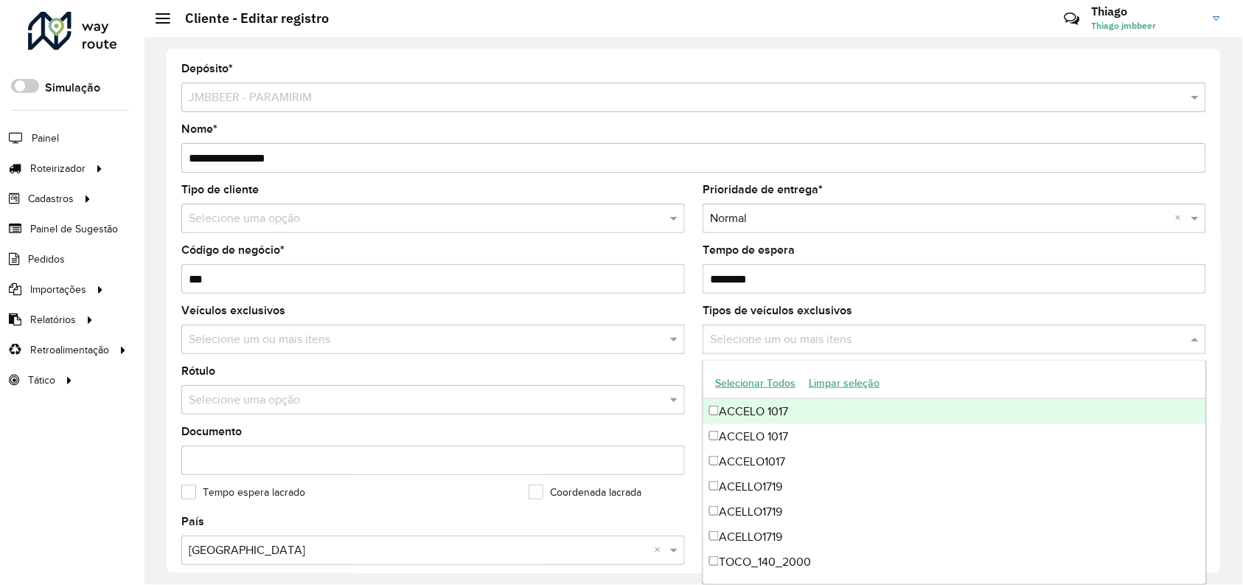
click at [1008, 316] on div "Tipos de veículos exclusivos Selecione um ou mais itens" at bounding box center [955, 329] width 504 height 49
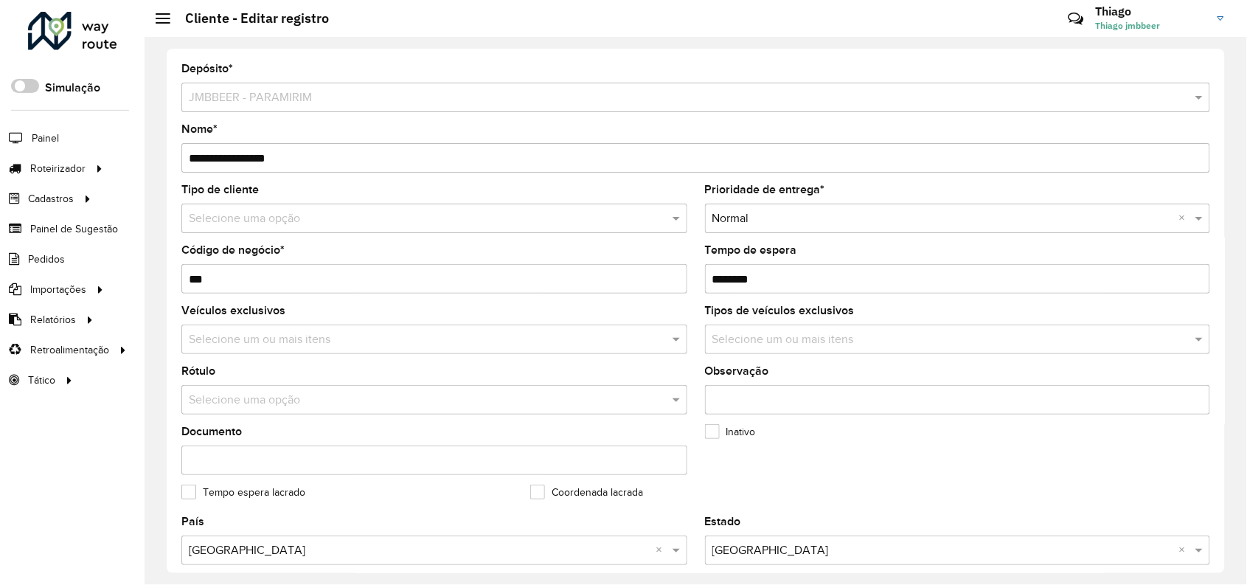
click at [824, 124] on div "**********" at bounding box center [695, 148] width 1029 height 49
click at [813, 63] on div "Depósito * Selecione um depósito × JMBBEER - PARAMIRIM" at bounding box center [695, 87] width 1029 height 49
click at [805, 65] on div "Depósito * Selecione um depósito × JMBBEER - PARAMIRIM" at bounding box center [695, 87] width 1029 height 49
click at [1137, 472] on formly-group "Tipo de cliente Selecione uma opção Prioridade de entrega * Selecione uma opção…" at bounding box center [696, 350] width 1046 height 332
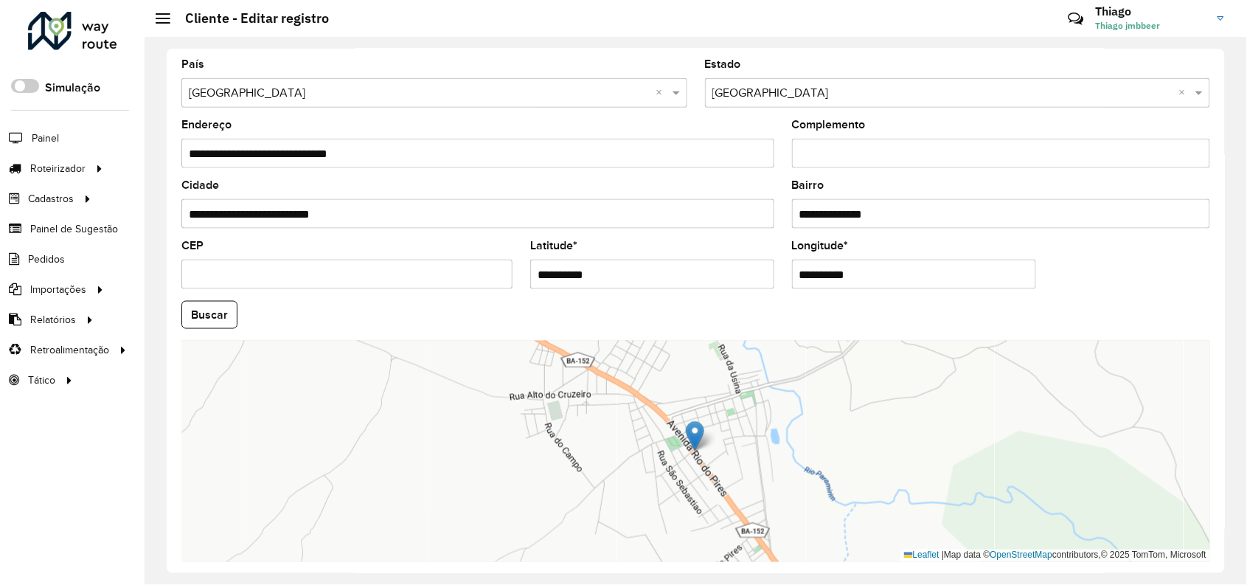
scroll to position [509, 0]
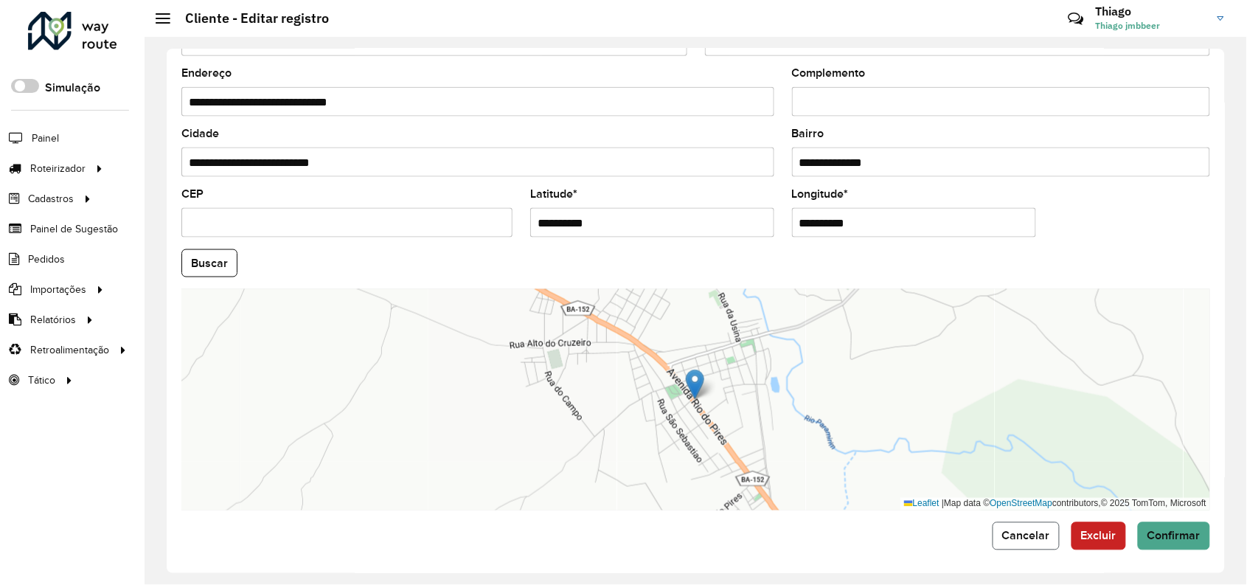
click at [1031, 530] on span "Cancelar" at bounding box center [1026, 535] width 48 height 13
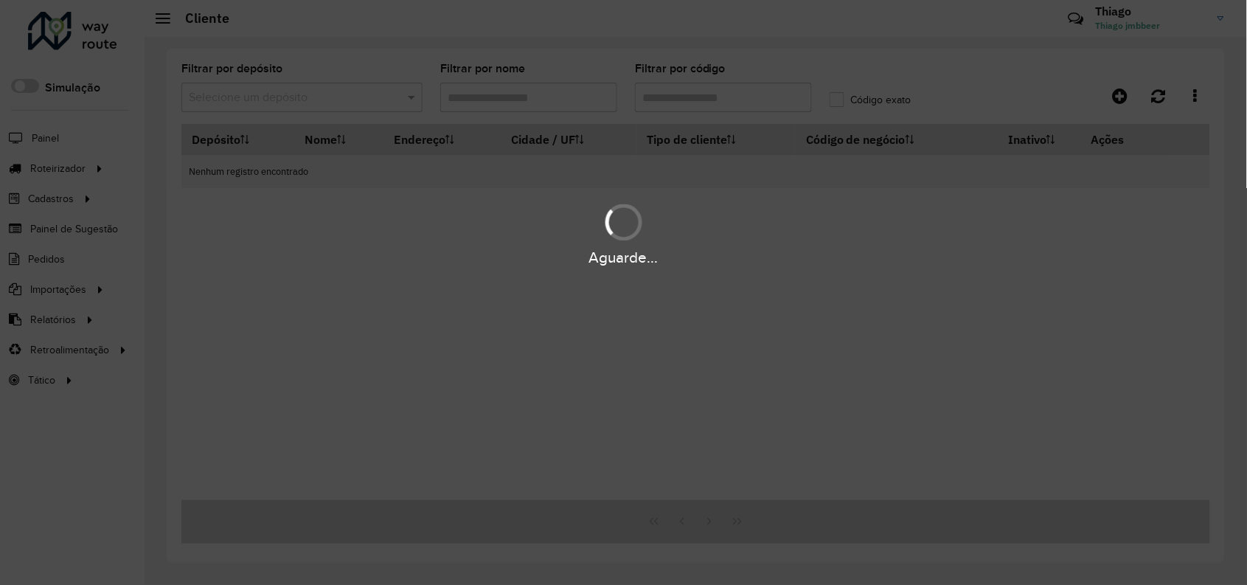
type input "***"
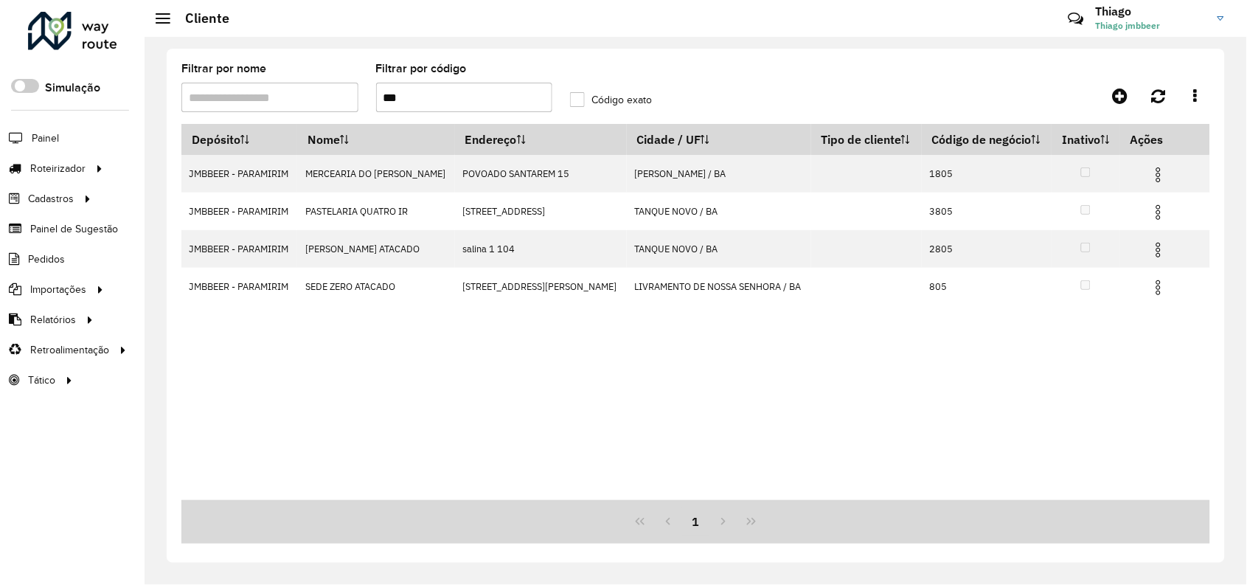
click at [406, 100] on input "***" at bounding box center [464, 97] width 177 height 29
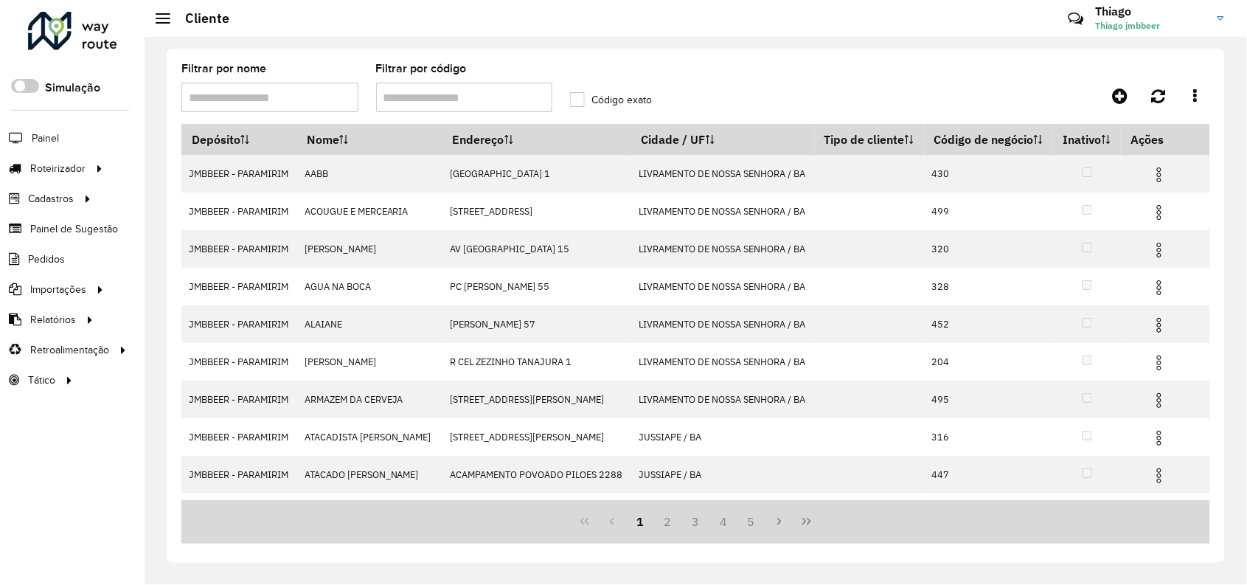
click at [285, 101] on input "Filtrar por nome" at bounding box center [269, 97] width 177 height 29
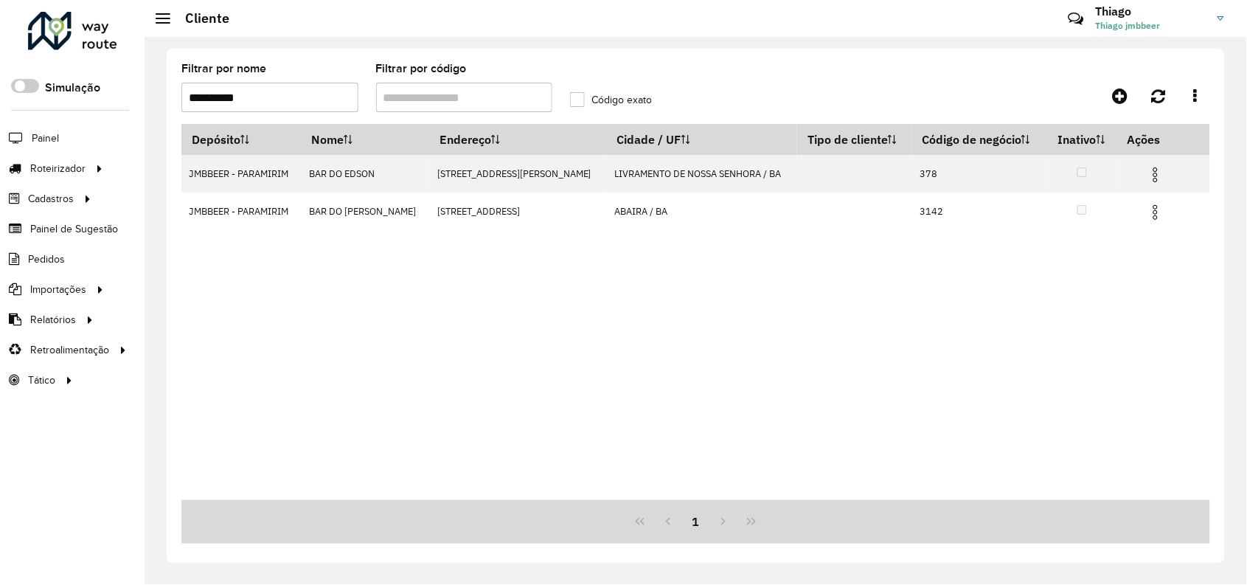
type input "**********"
